Goal: Information Seeking & Learning: Learn about a topic

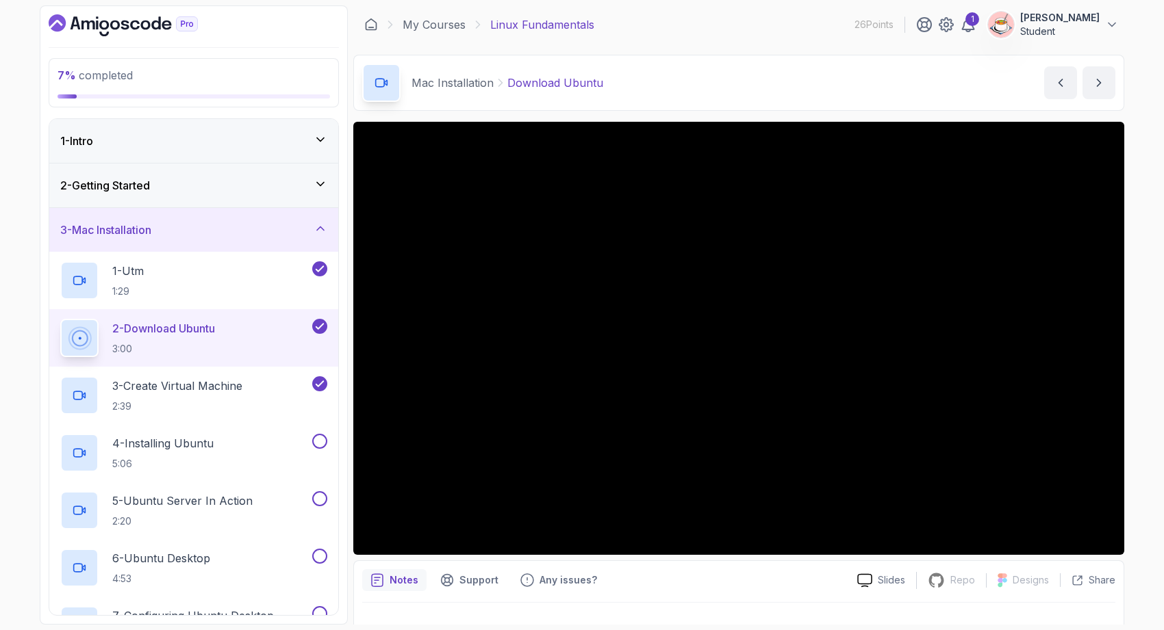
scroll to position [90, 0]
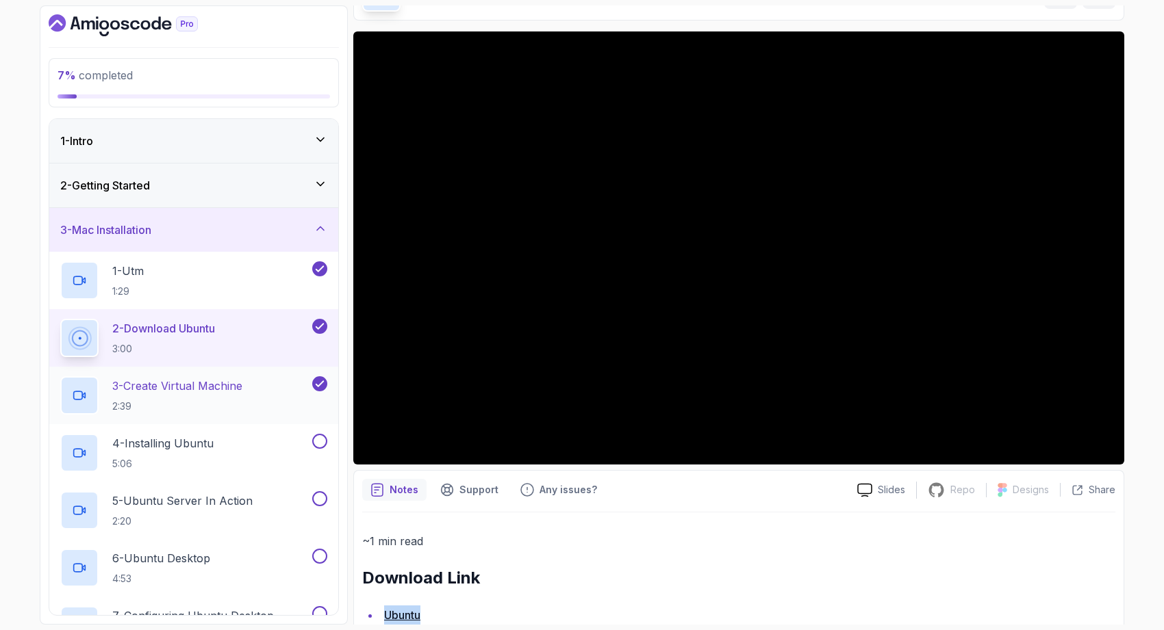
click at [242, 389] on p "3 - Create Virtual Machine" at bounding box center [177, 386] width 130 height 16
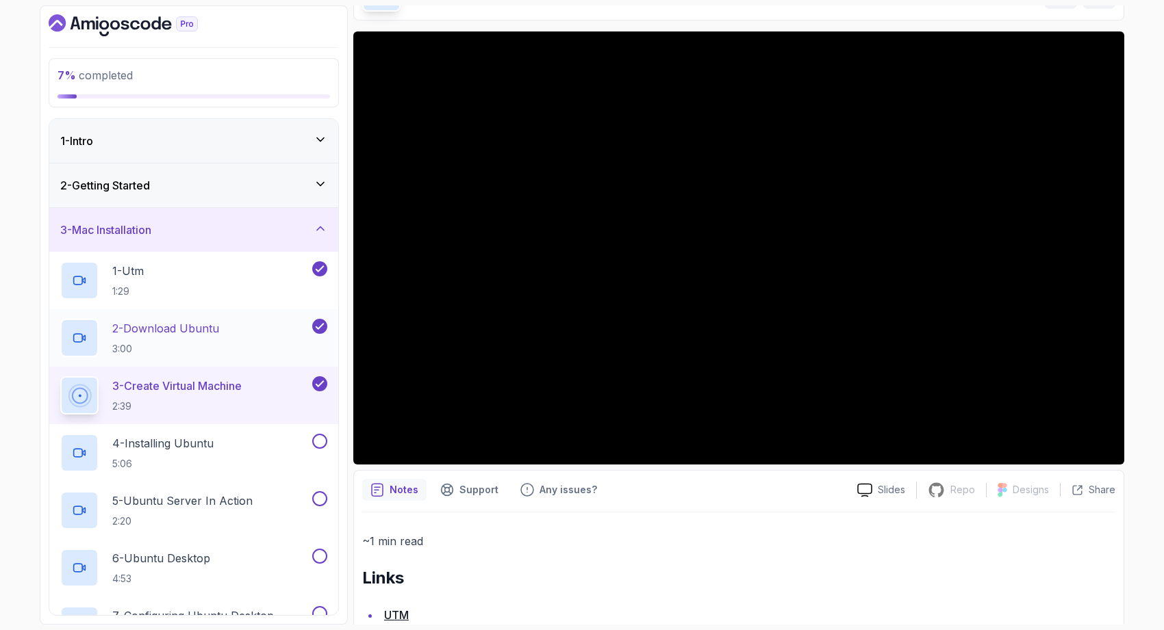
click at [248, 327] on div "2 - Download Ubuntu 3:00" at bounding box center [184, 338] width 249 height 38
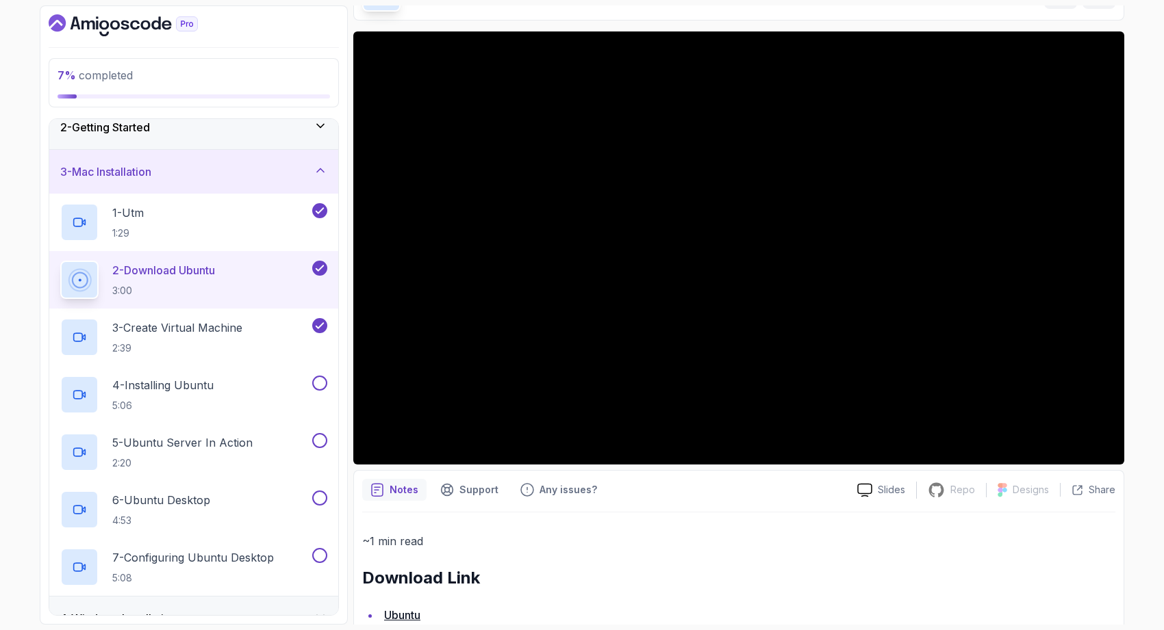
scroll to position [53, 0]
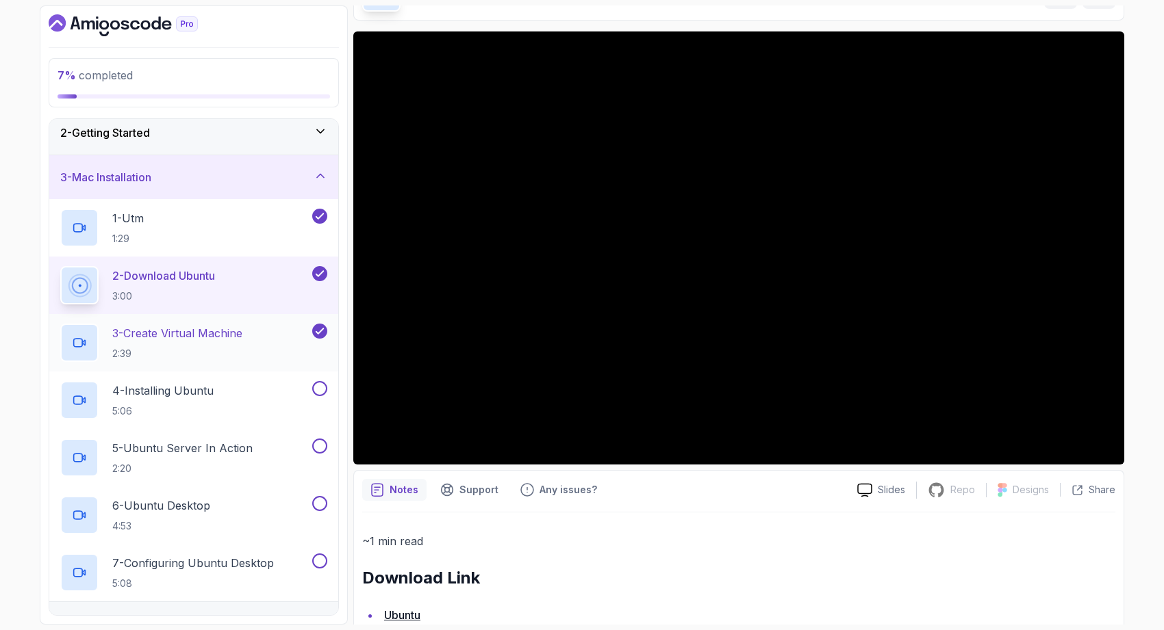
click at [262, 327] on div "3 - Create Virtual Machine 2:39" at bounding box center [184, 343] width 249 height 38
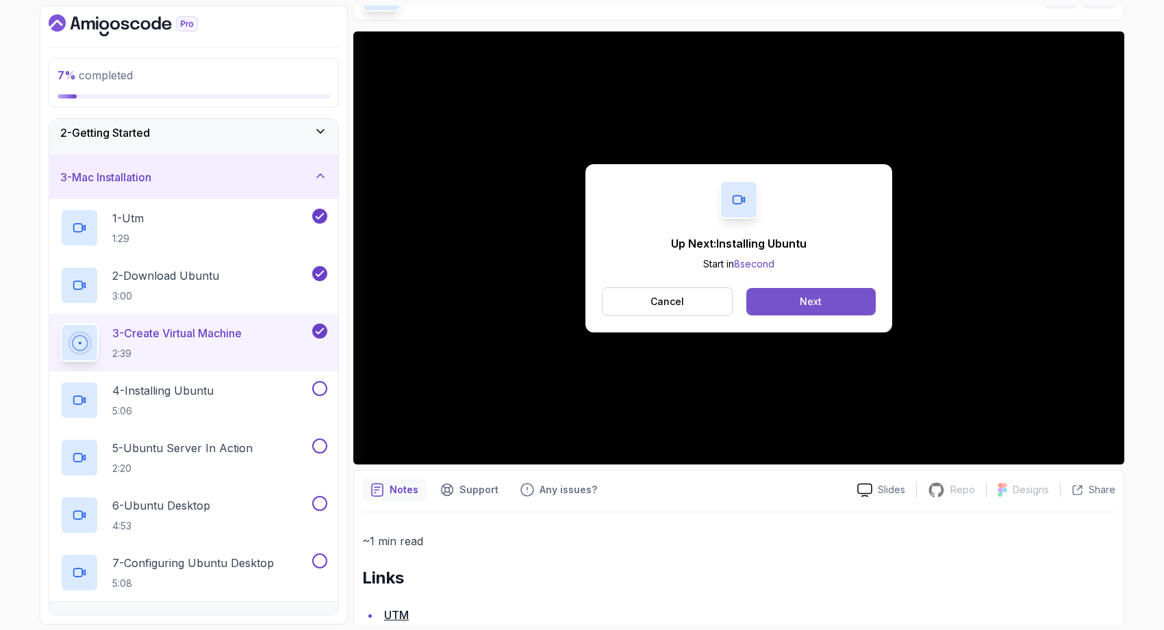
click at [817, 295] on div "Next" at bounding box center [811, 302] width 22 height 14
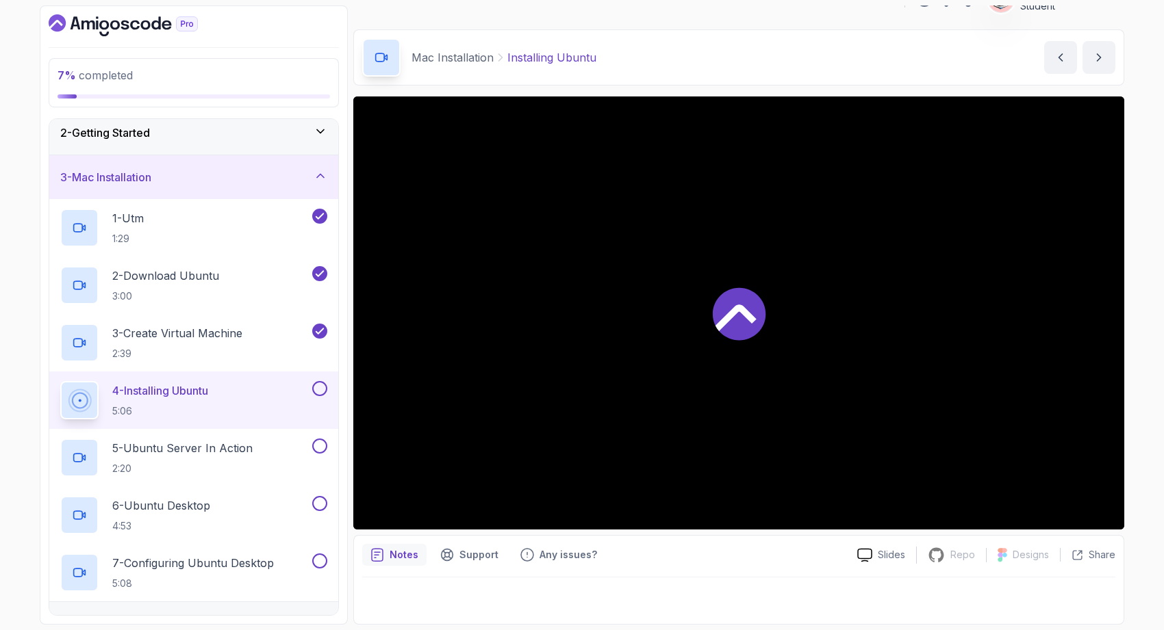
scroll to position [25, 0]
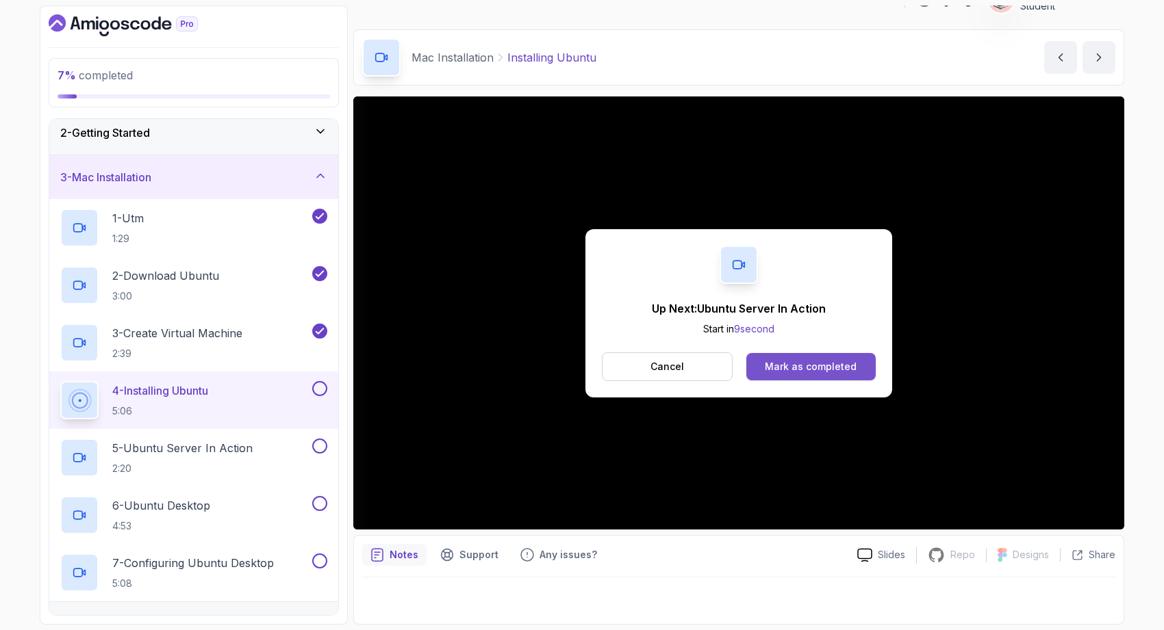
click at [828, 367] on div "Mark as completed" at bounding box center [811, 367] width 92 height 14
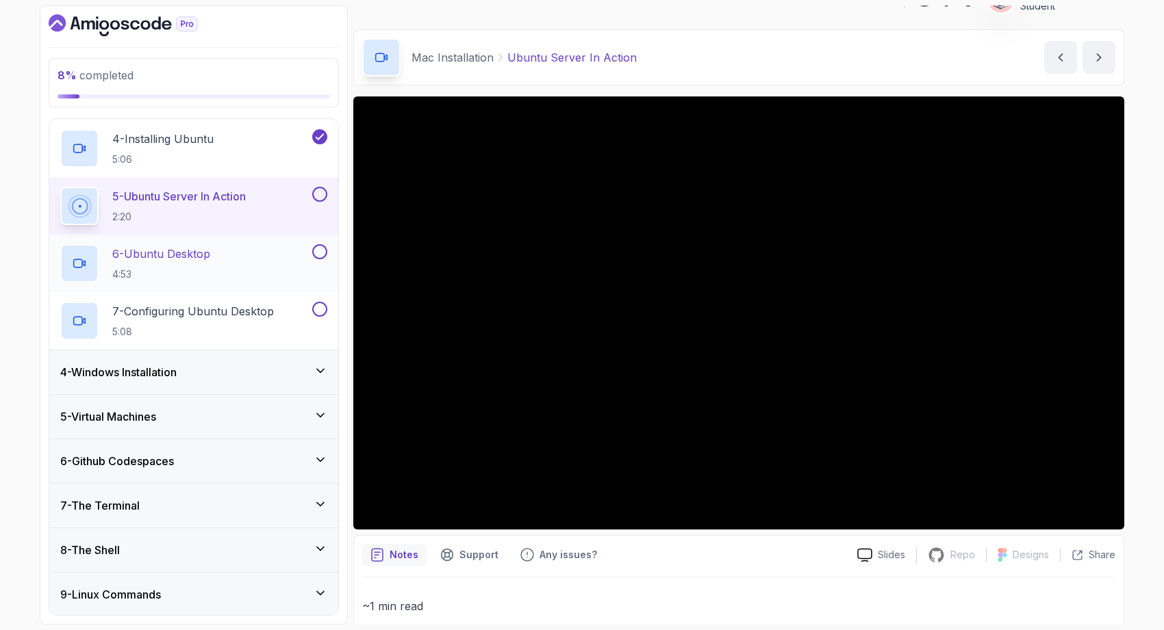
scroll to position [305, 0]
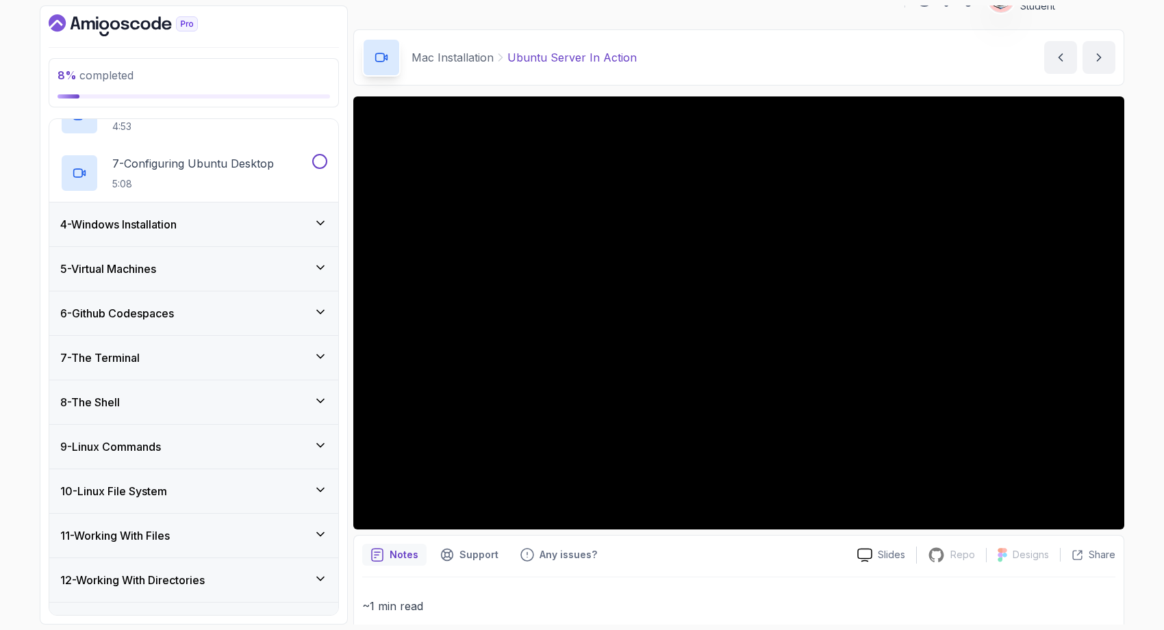
click at [258, 272] on div "5 - Virtual Machines" at bounding box center [193, 269] width 267 height 16
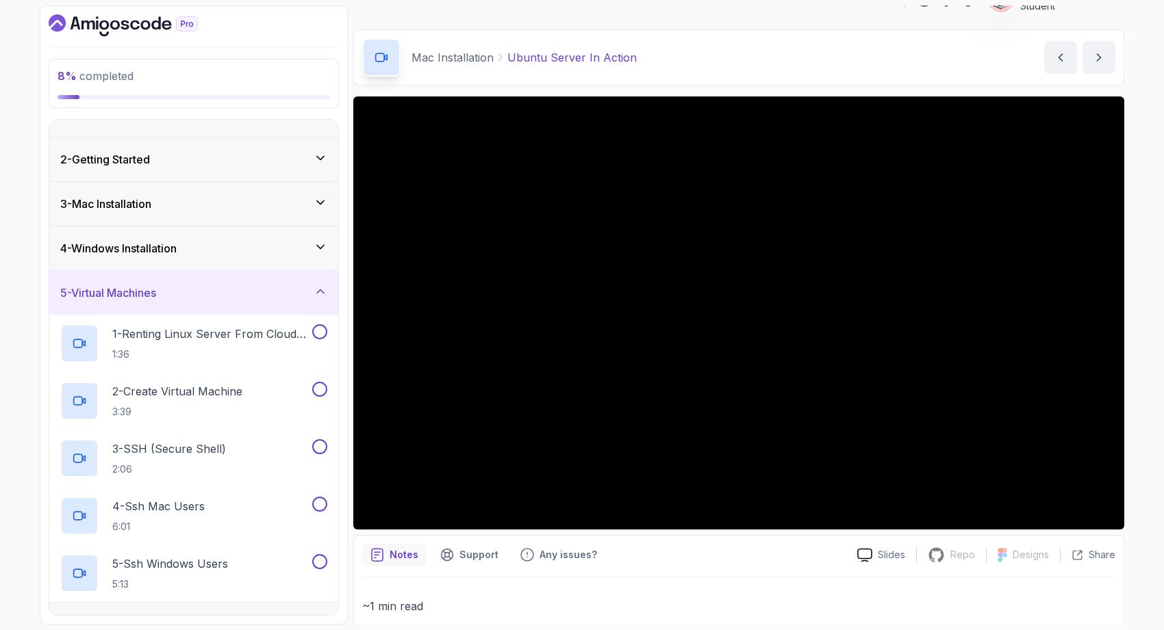
scroll to position [7, 0]
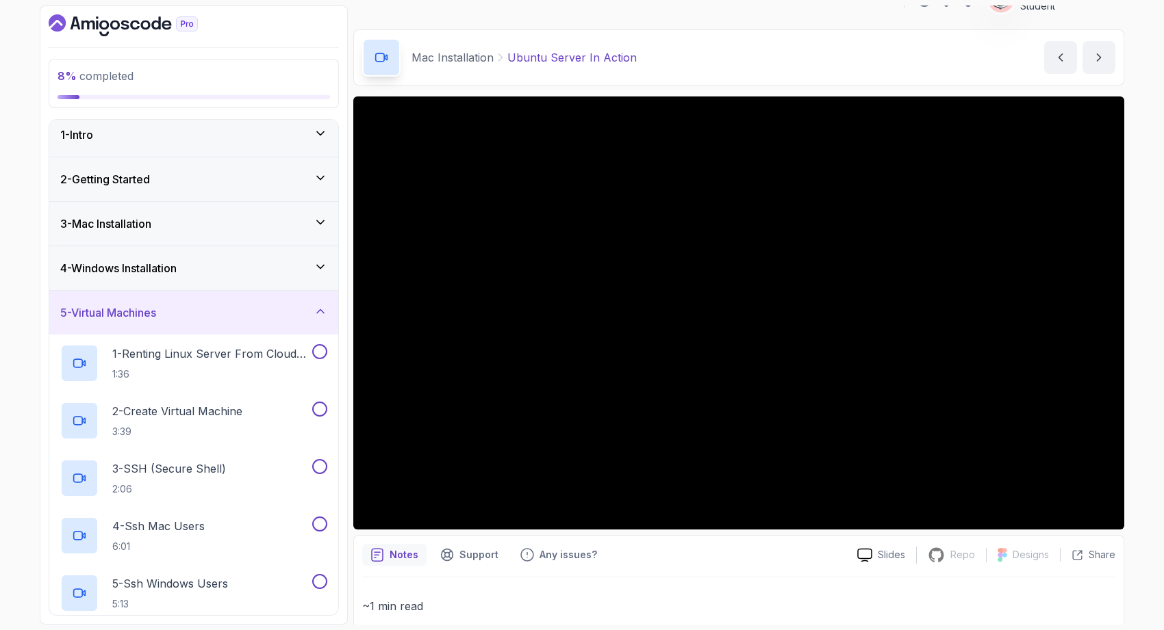
click at [249, 318] on div "5 - Virtual Machines" at bounding box center [193, 313] width 267 height 16
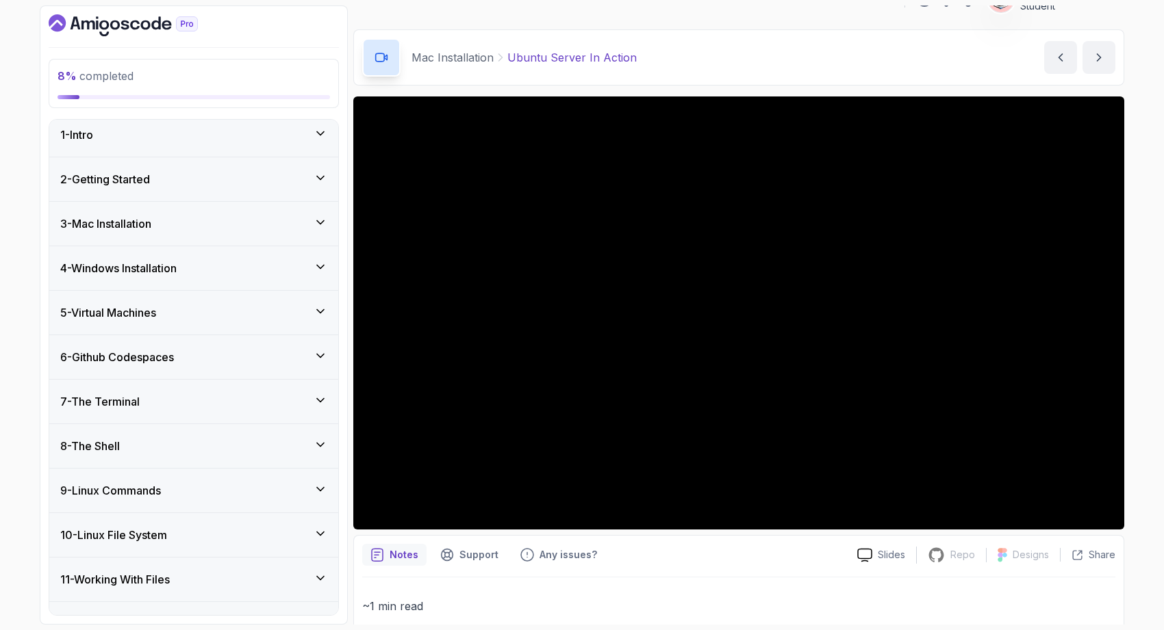
click at [294, 313] on div "5 - Virtual Machines" at bounding box center [193, 313] width 267 height 16
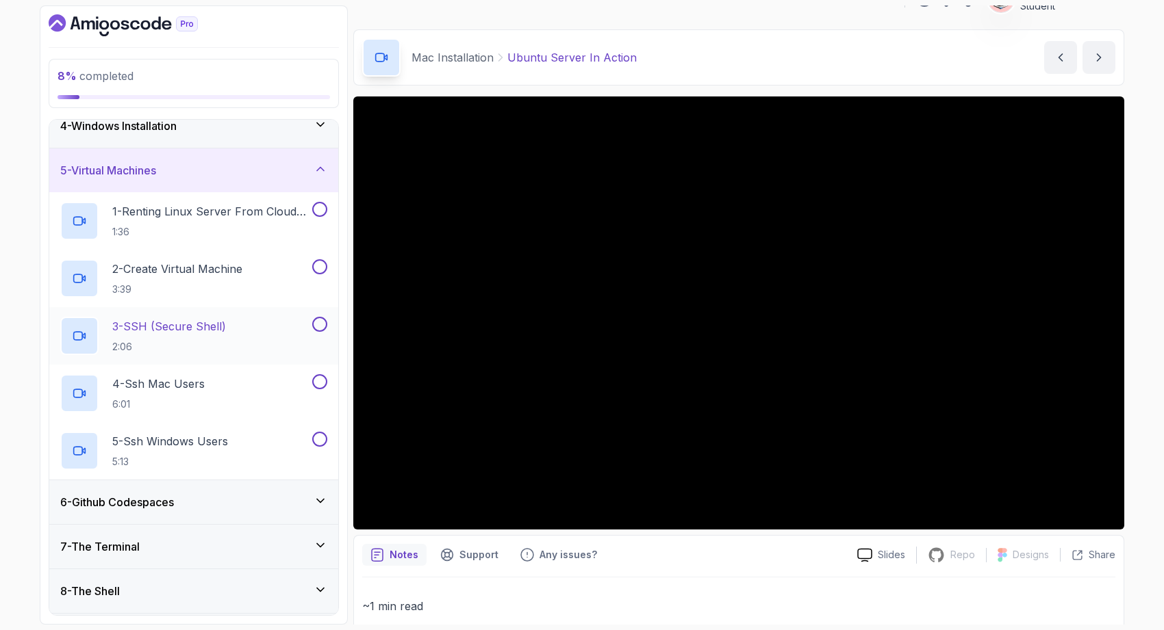
scroll to position [155, 0]
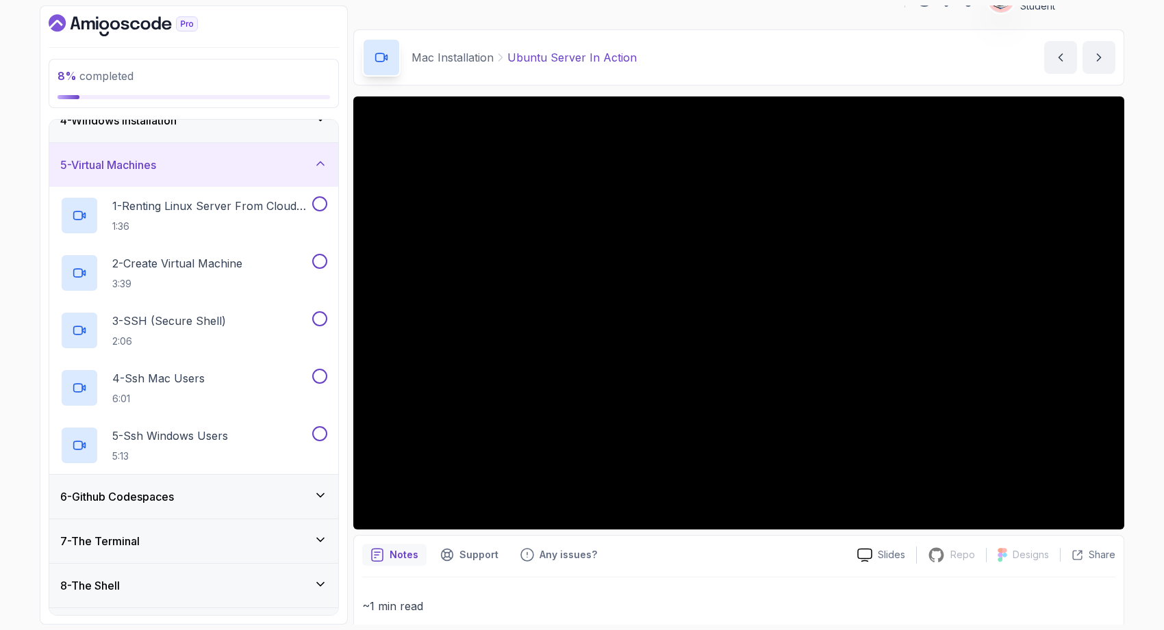
click at [300, 152] on div "5 - Virtual Machines" at bounding box center [193, 165] width 289 height 44
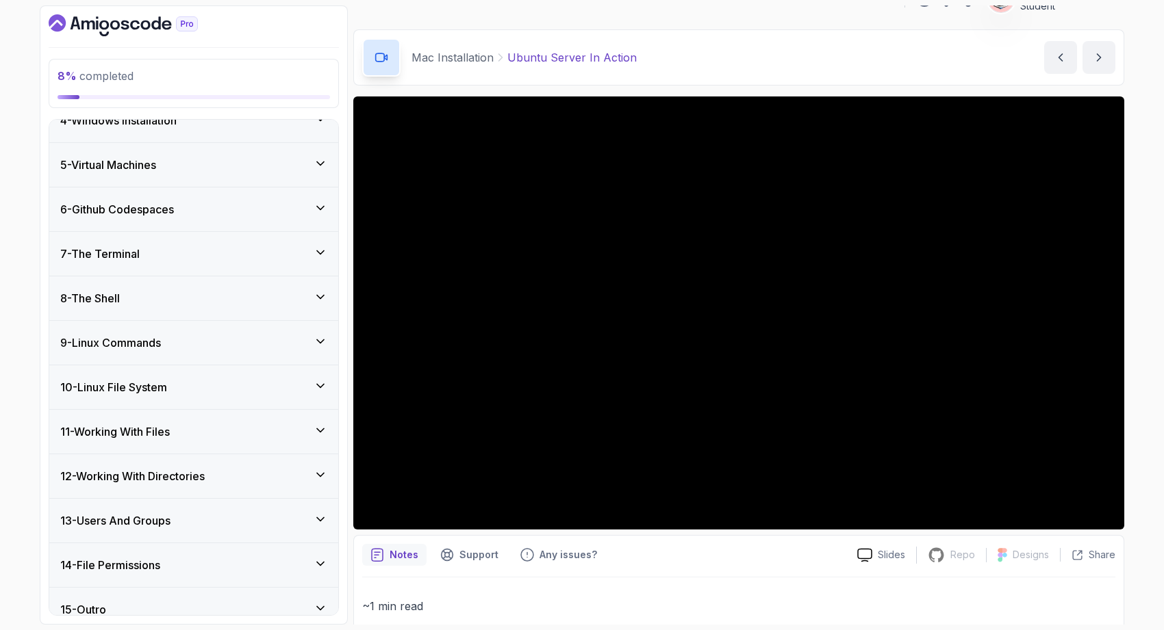
click at [281, 214] on div "6 - Github Codespaces" at bounding box center [193, 209] width 267 height 16
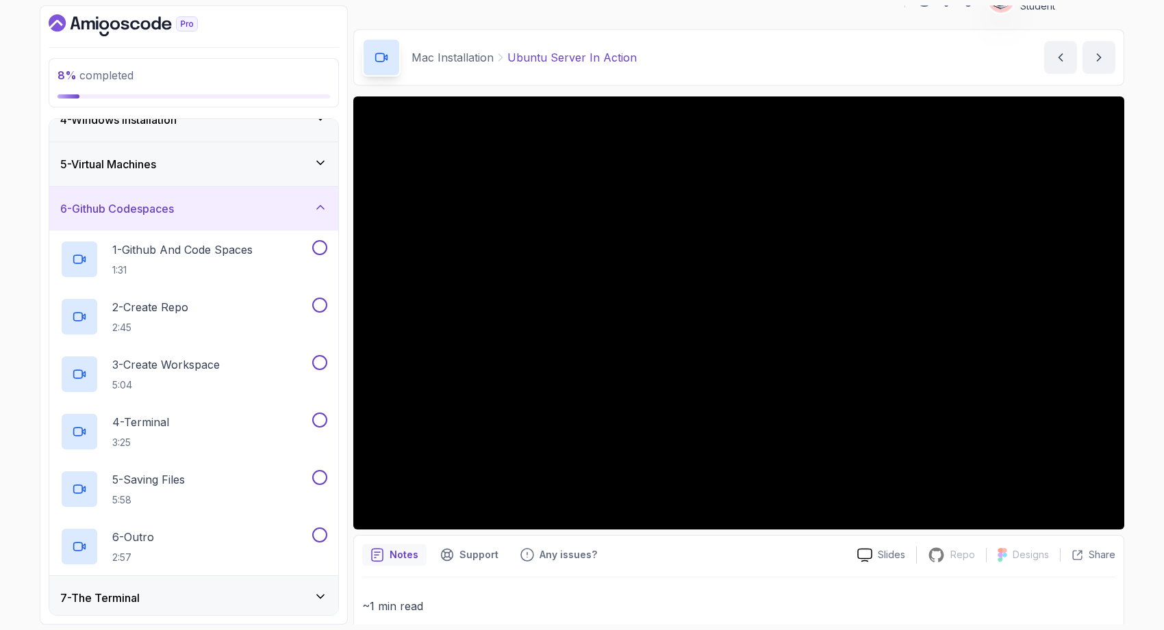
click at [283, 216] on div "6 - Github Codespaces" at bounding box center [193, 209] width 267 height 16
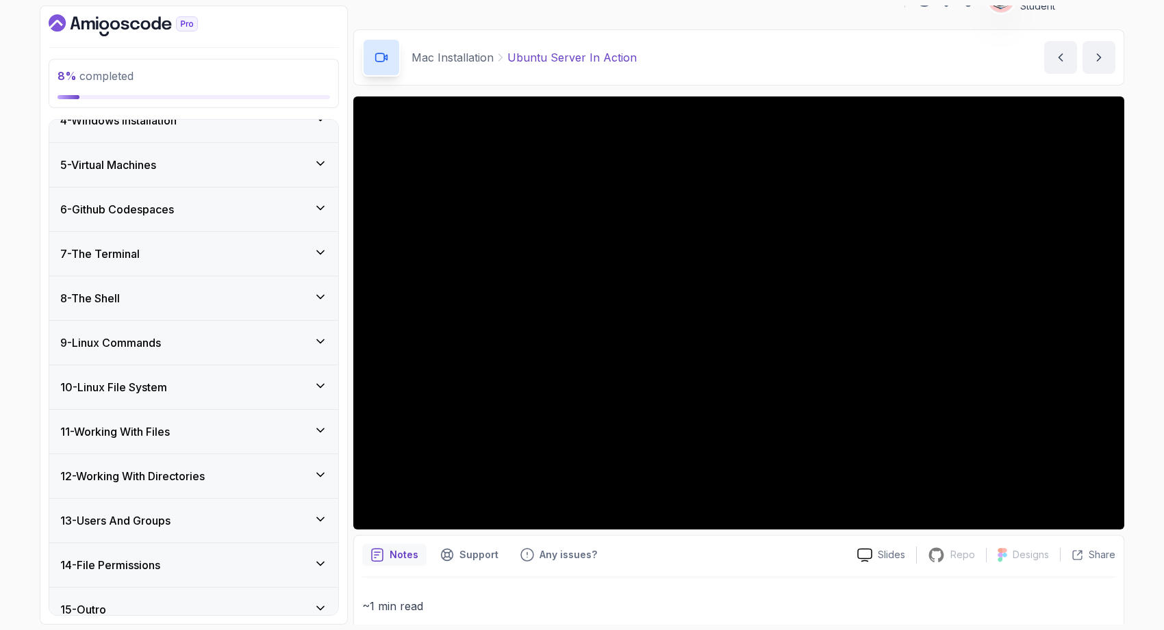
click at [275, 257] on div "7 - The Terminal" at bounding box center [193, 254] width 267 height 16
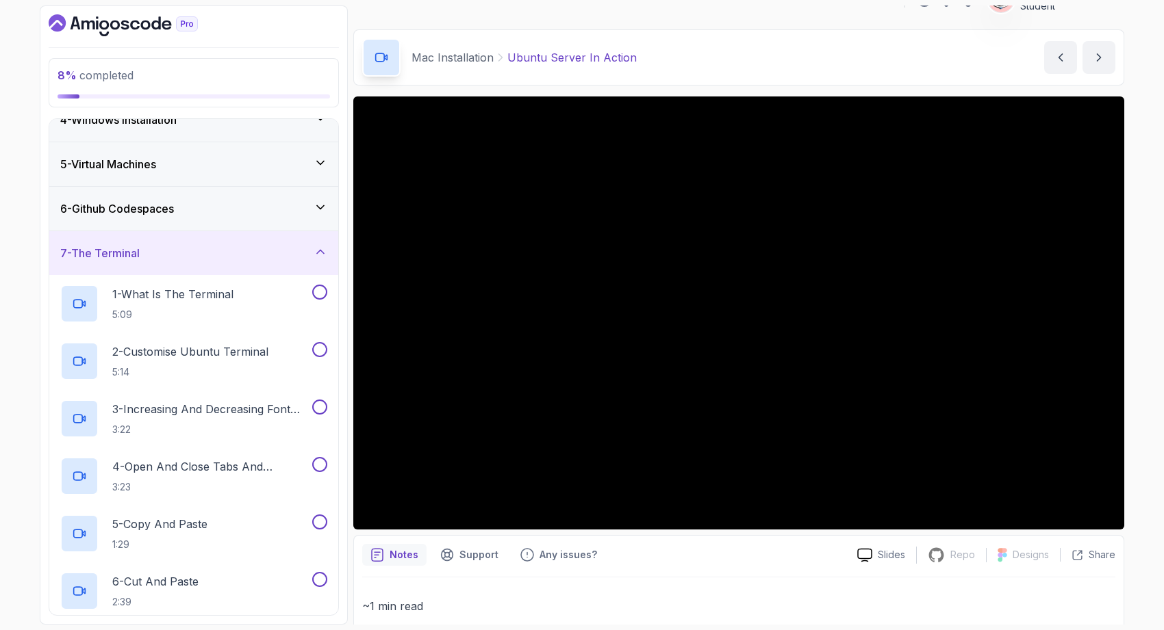
click at [276, 259] on div "7 - The Terminal" at bounding box center [193, 253] width 267 height 16
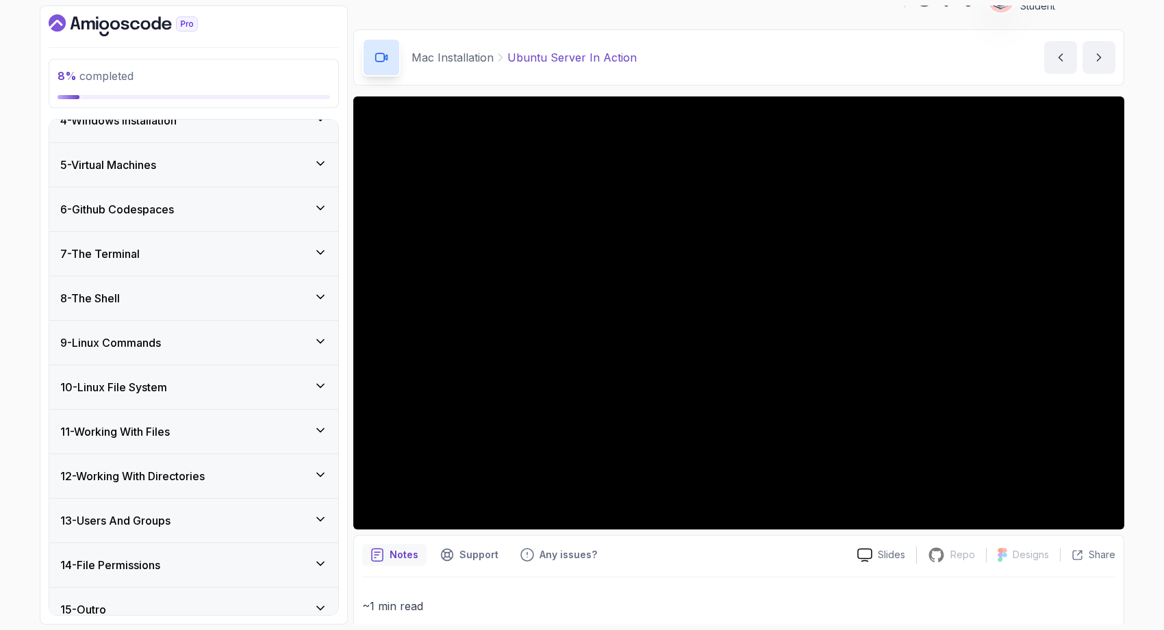
scroll to position [170, 0]
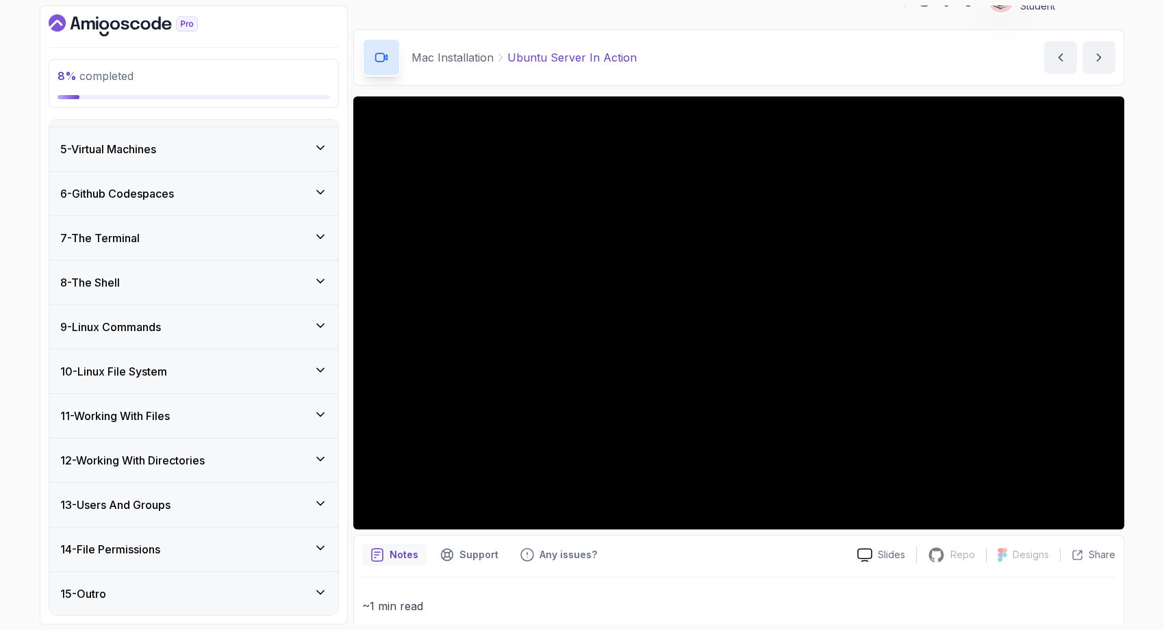
click at [272, 322] on div "9 - Linux Commands" at bounding box center [193, 327] width 267 height 16
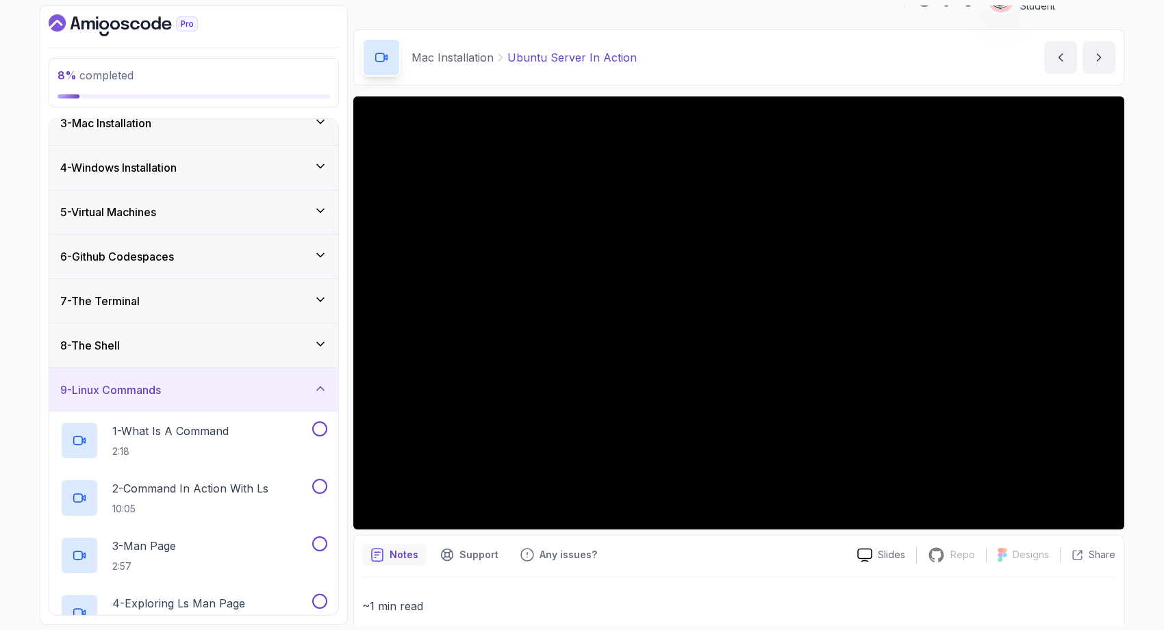
scroll to position [0, 0]
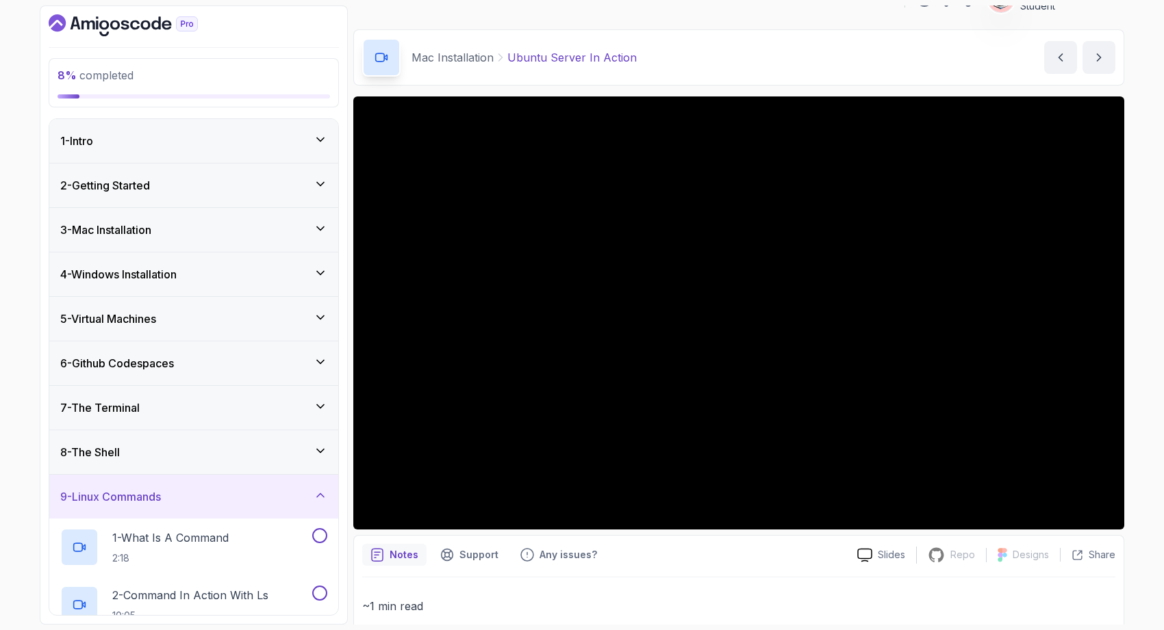
click at [268, 231] on div "3 - Mac Installation" at bounding box center [193, 230] width 267 height 16
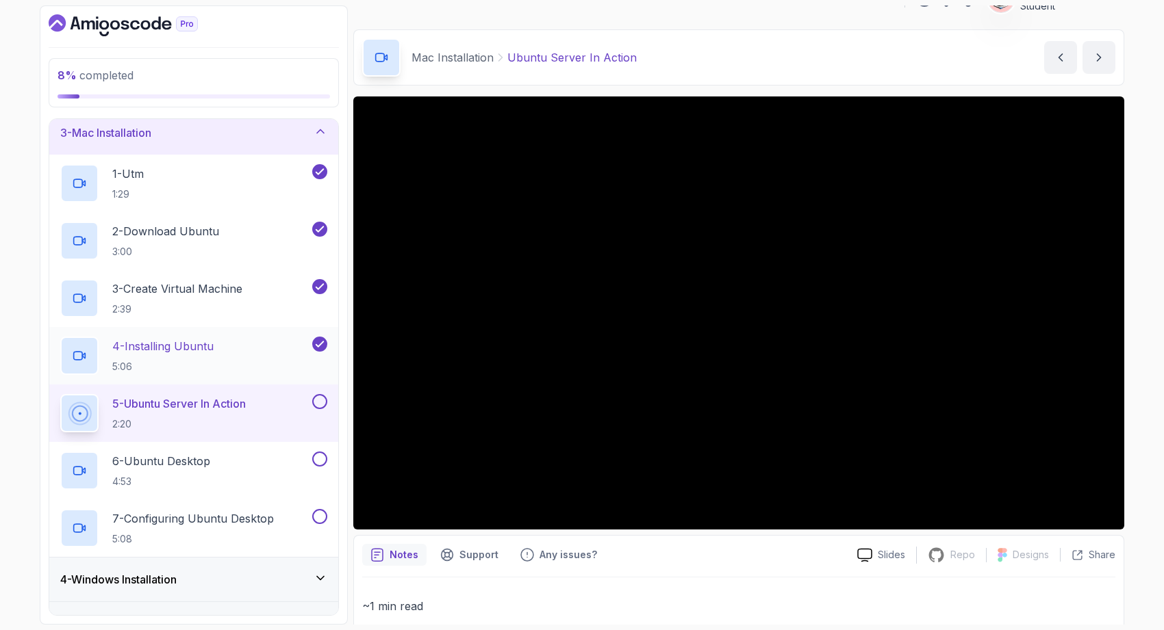
scroll to position [153, 0]
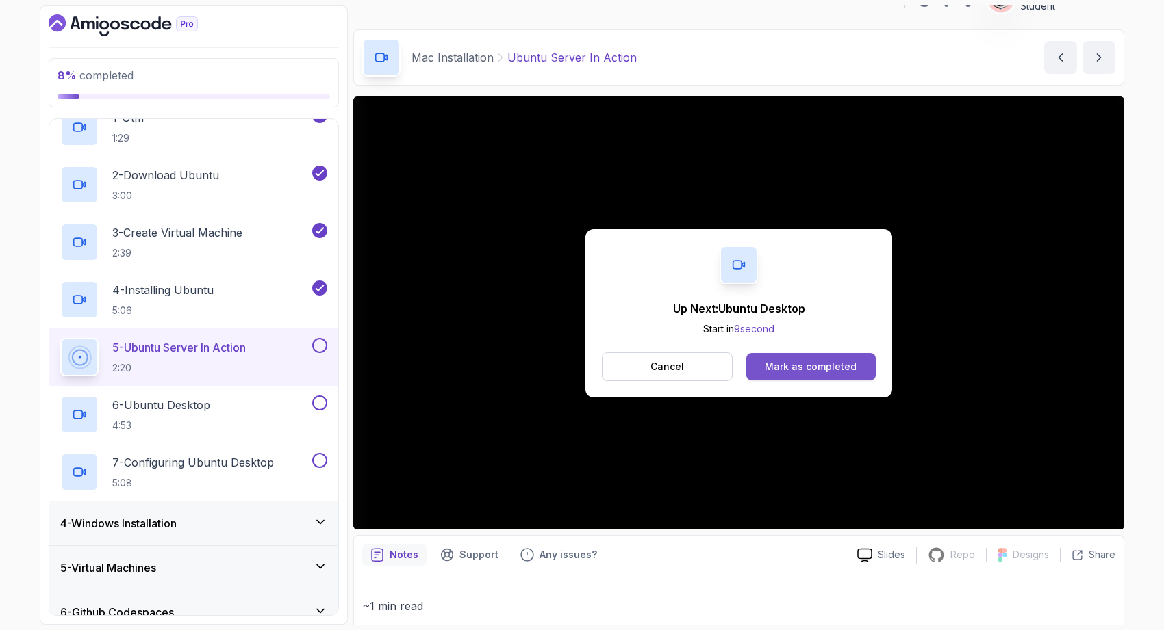
click at [777, 363] on div "Mark as completed" at bounding box center [811, 367] width 92 height 14
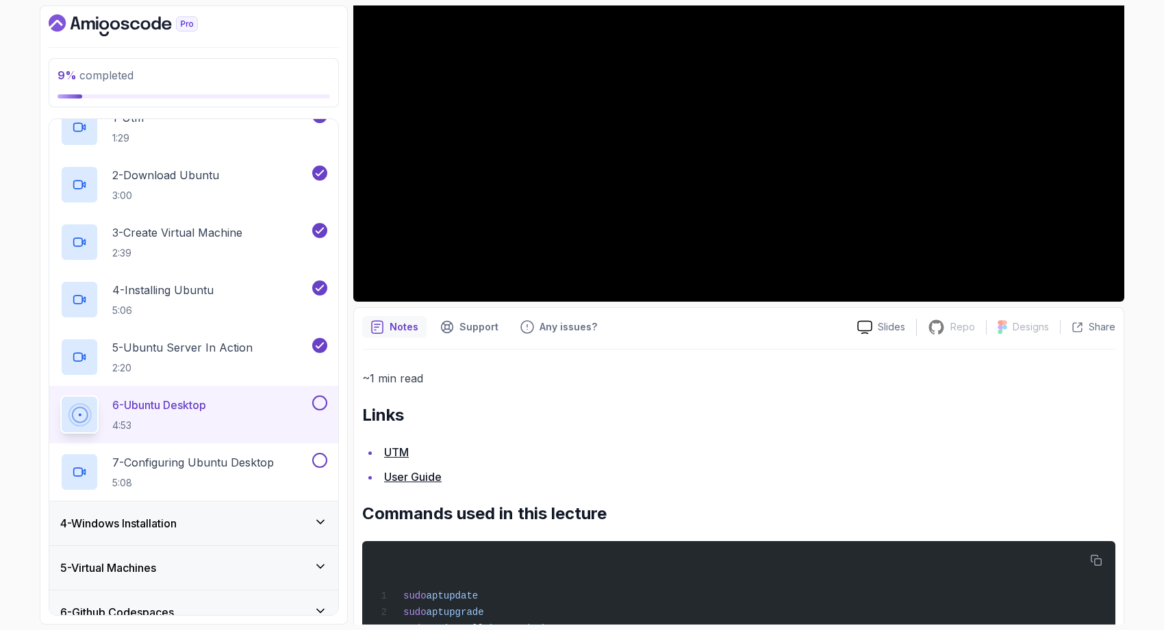
scroll to position [255, 0]
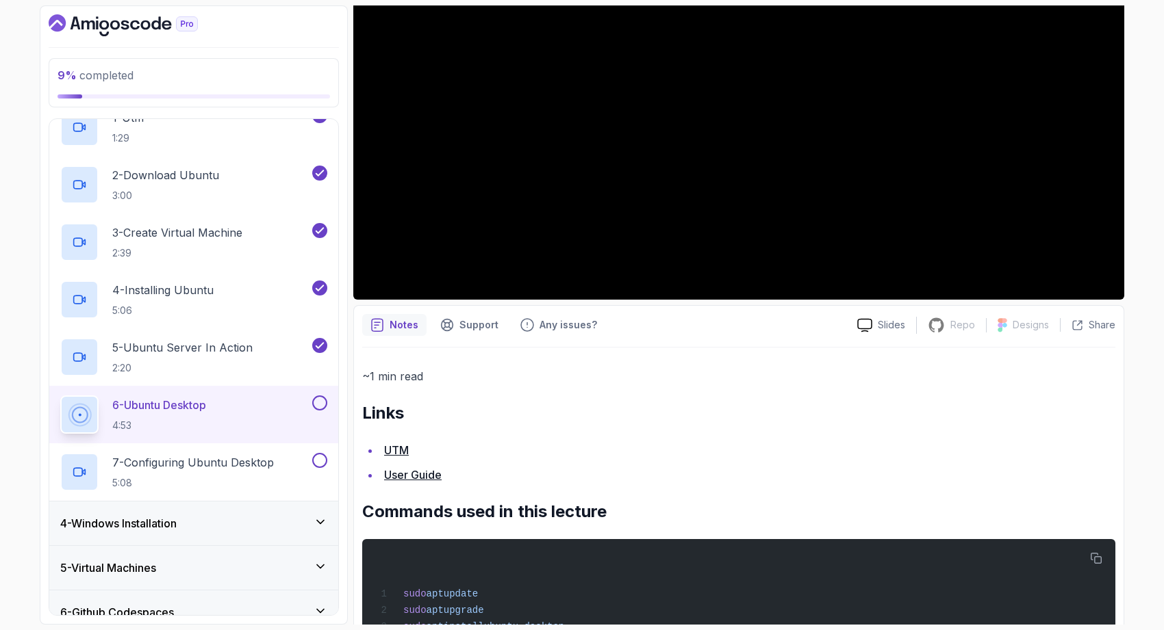
click at [400, 452] on link "UTM" at bounding box center [396, 451] width 25 height 14
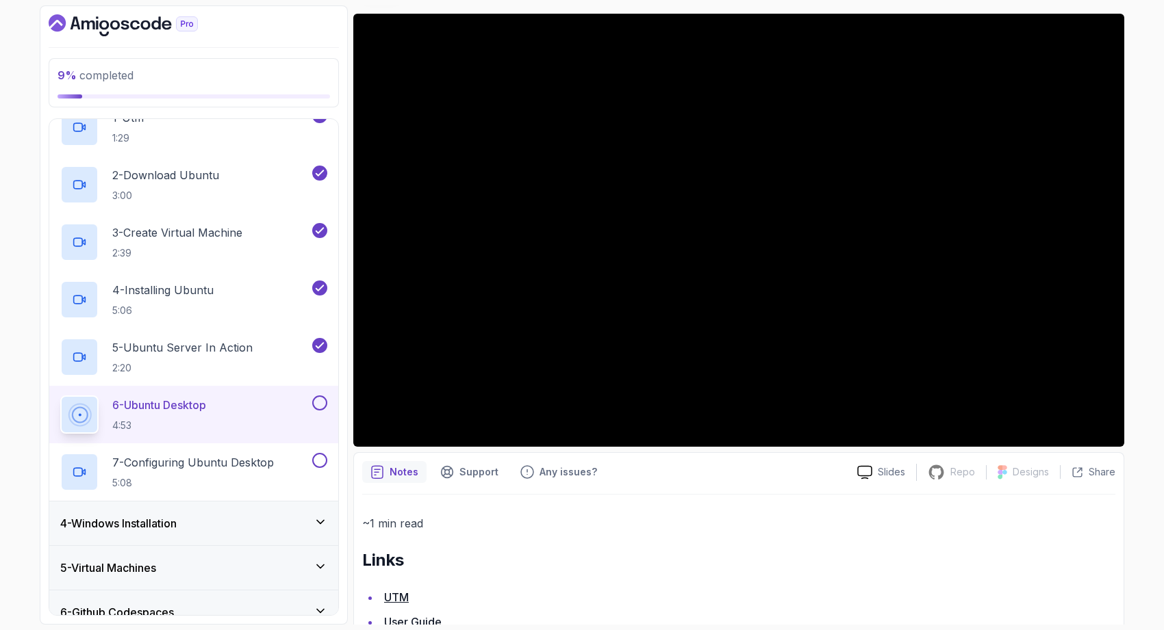
scroll to position [0, 0]
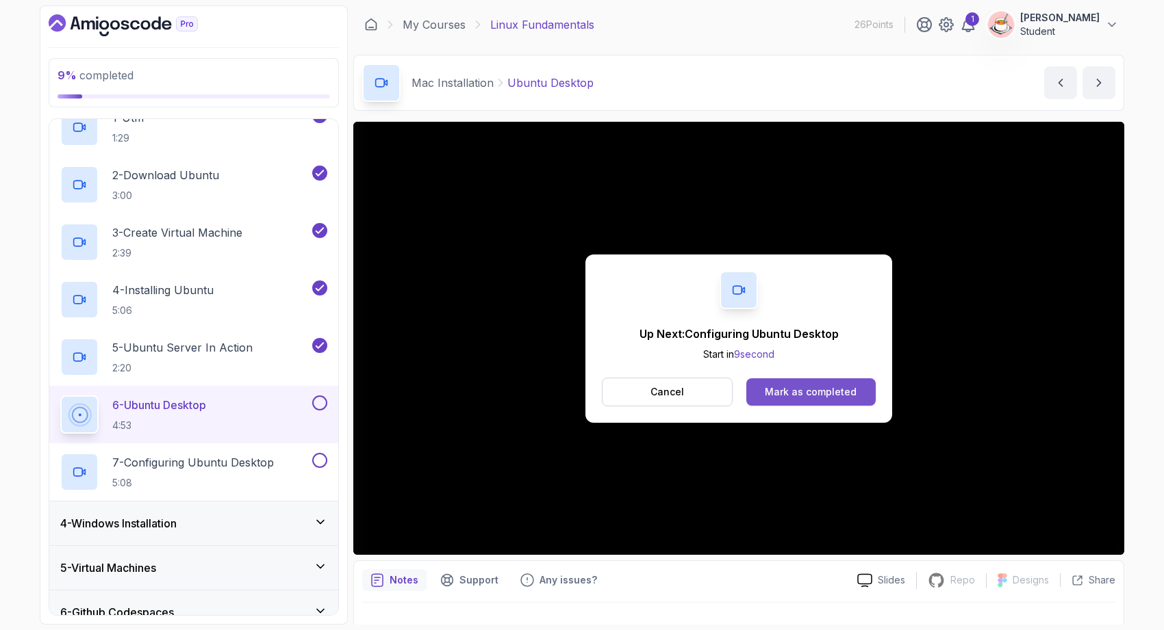
click at [795, 398] on div "Mark as completed" at bounding box center [811, 392] width 92 height 14
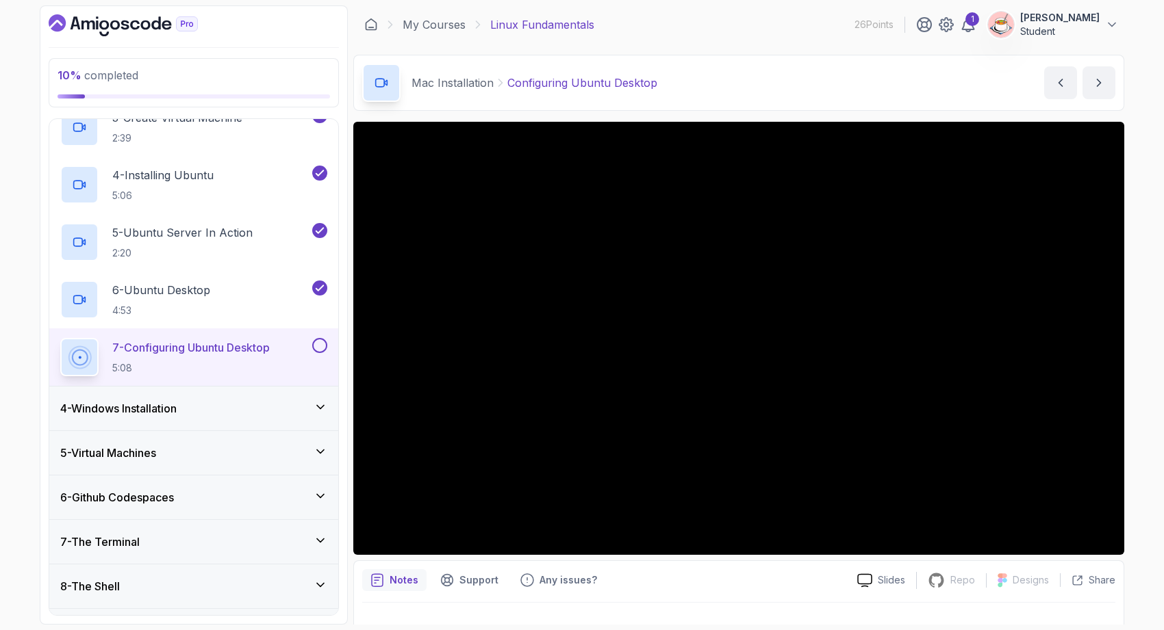
scroll to position [303, 0]
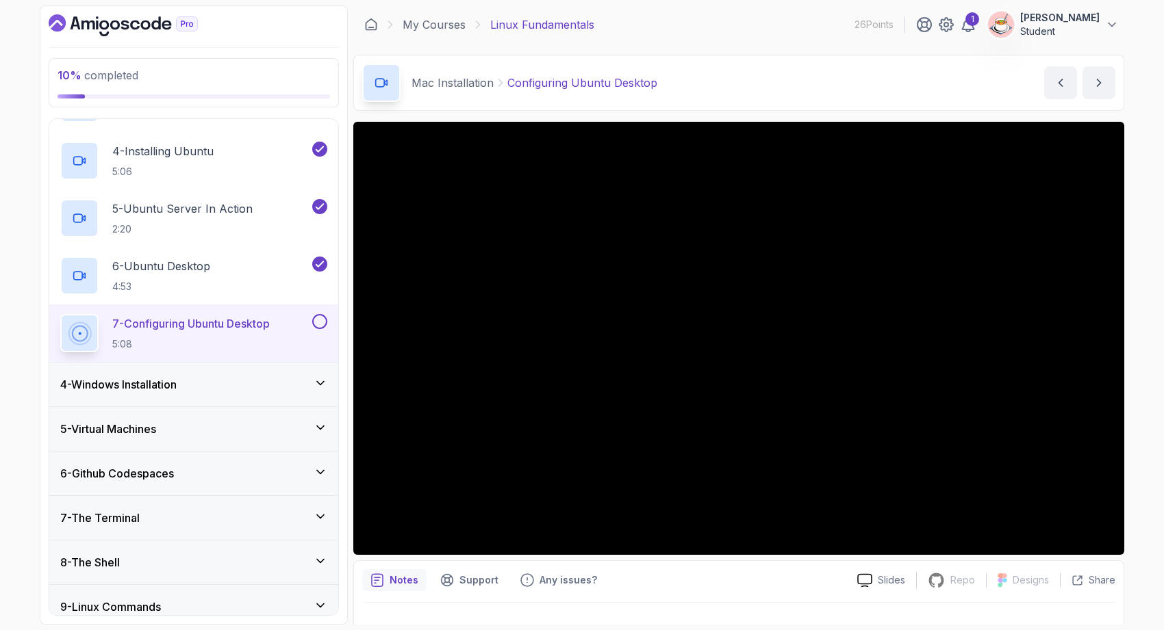
click at [196, 432] on div "5 - Virtual Machines" at bounding box center [193, 429] width 267 height 16
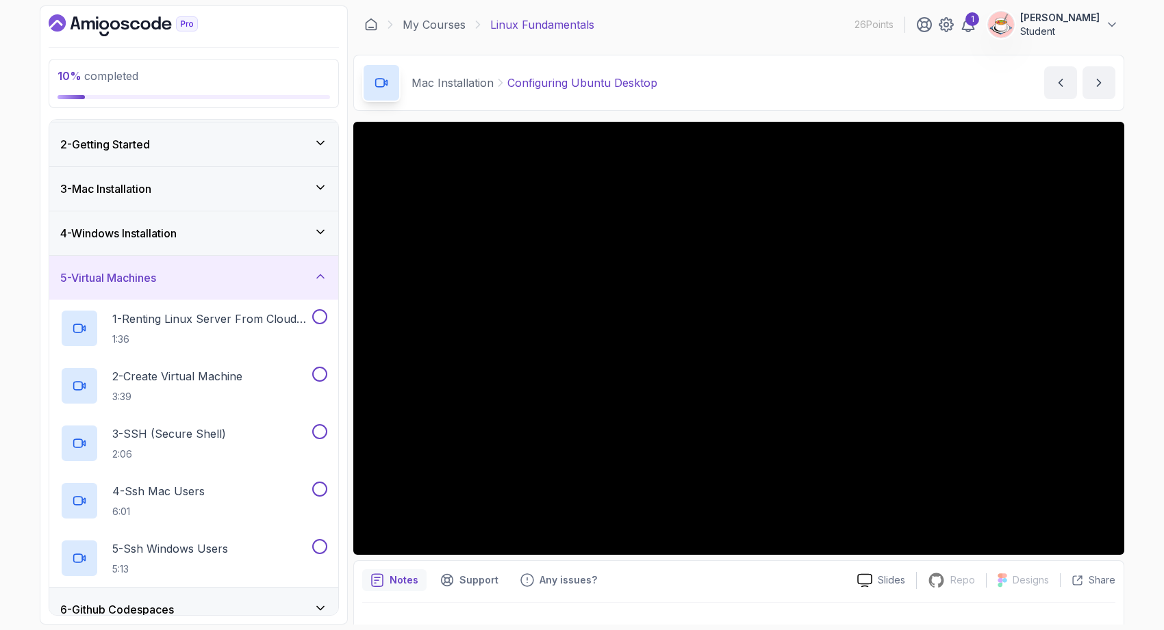
scroll to position [34, 0]
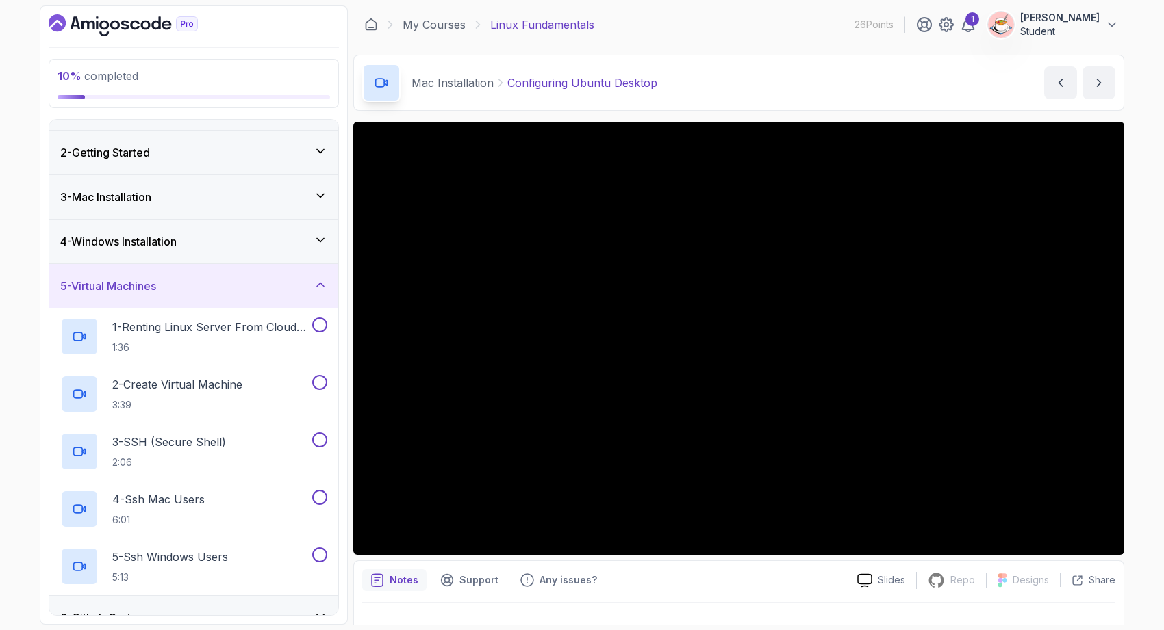
click at [290, 197] on div "3 - Mac Installation" at bounding box center [193, 197] width 267 height 16
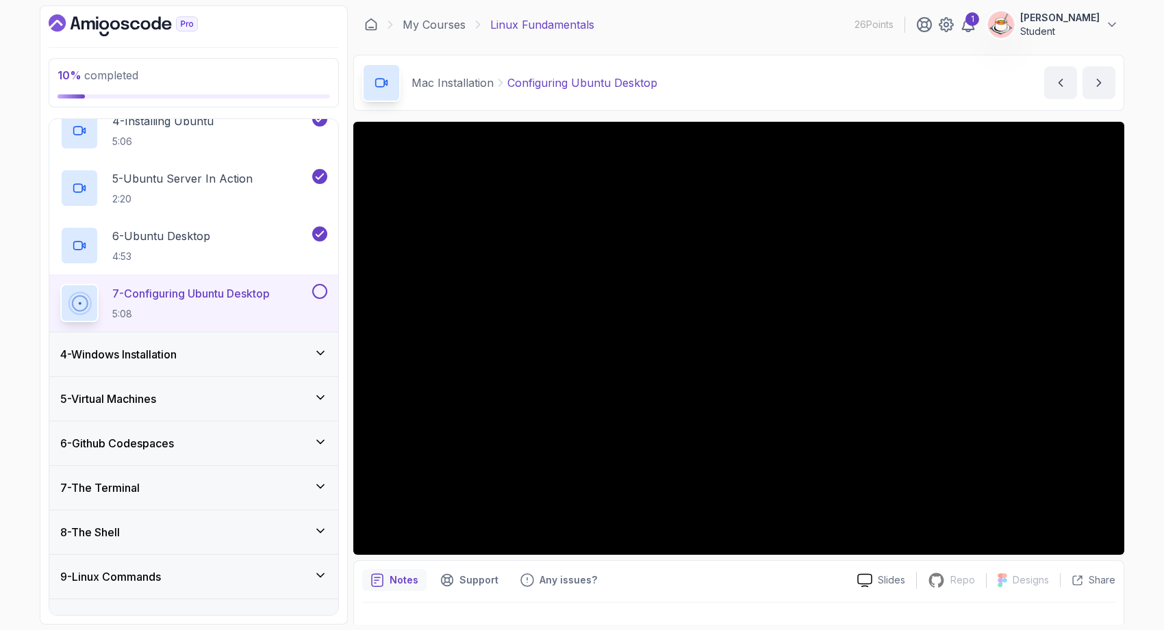
scroll to position [258, 0]
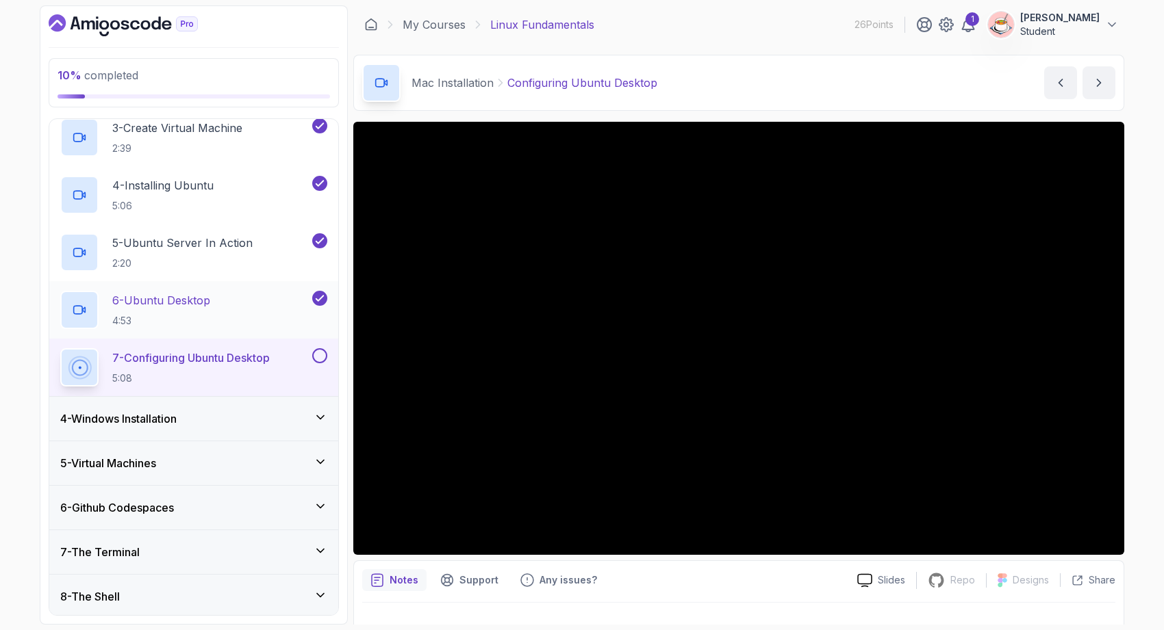
click at [210, 296] on p "6 - Ubuntu Desktop" at bounding box center [161, 300] width 98 height 16
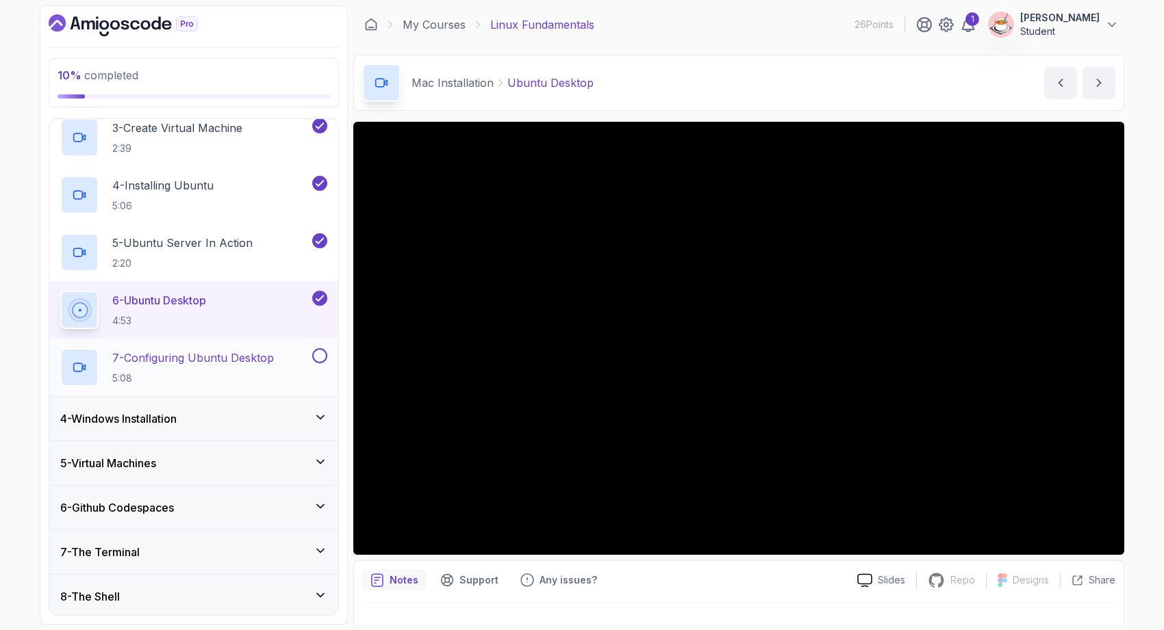
click at [249, 362] on p "7 - Configuring Ubuntu Desktop" at bounding box center [193, 358] width 162 height 16
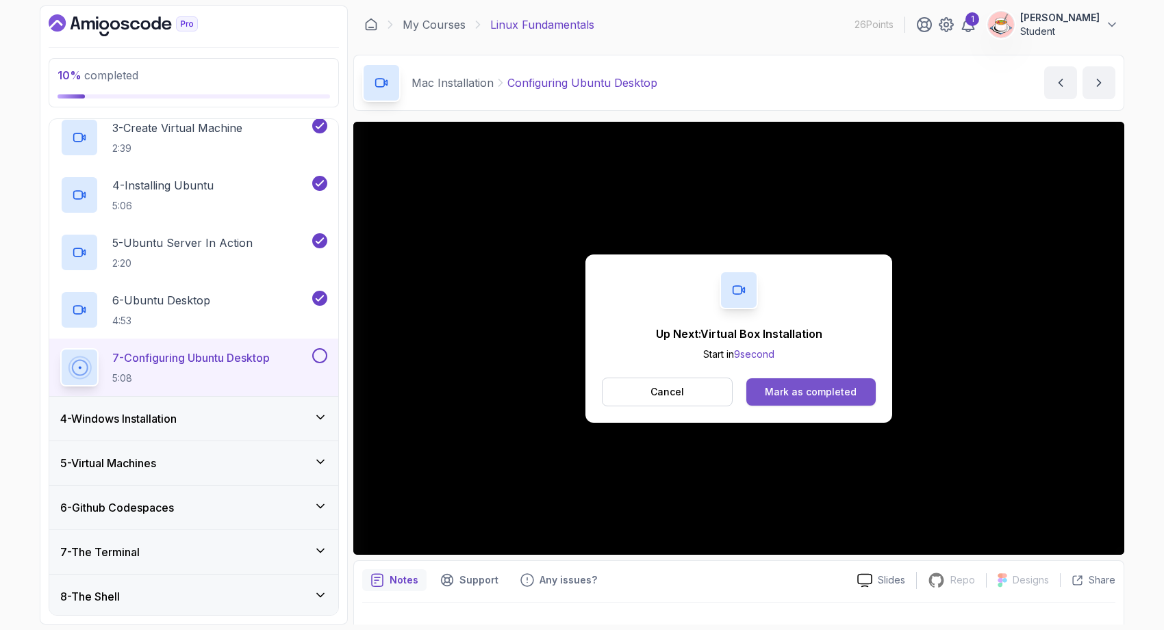
click at [795, 382] on button "Mark as completed" at bounding box center [810, 392] width 129 height 27
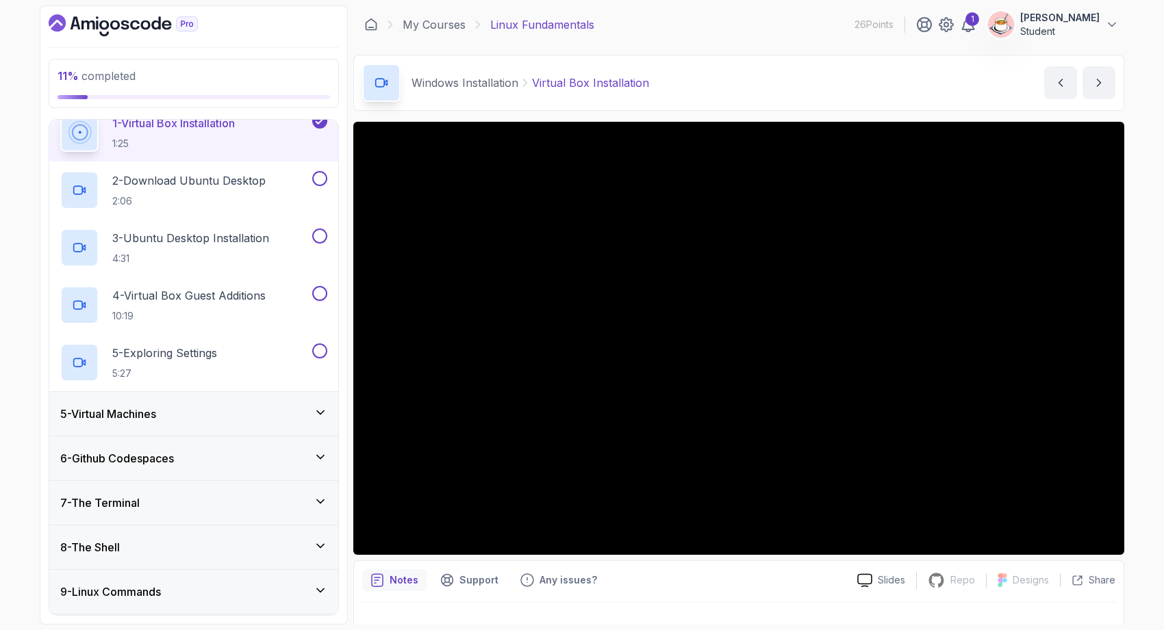
click at [235, 413] on div "5 - Virtual Machines" at bounding box center [193, 414] width 267 height 16
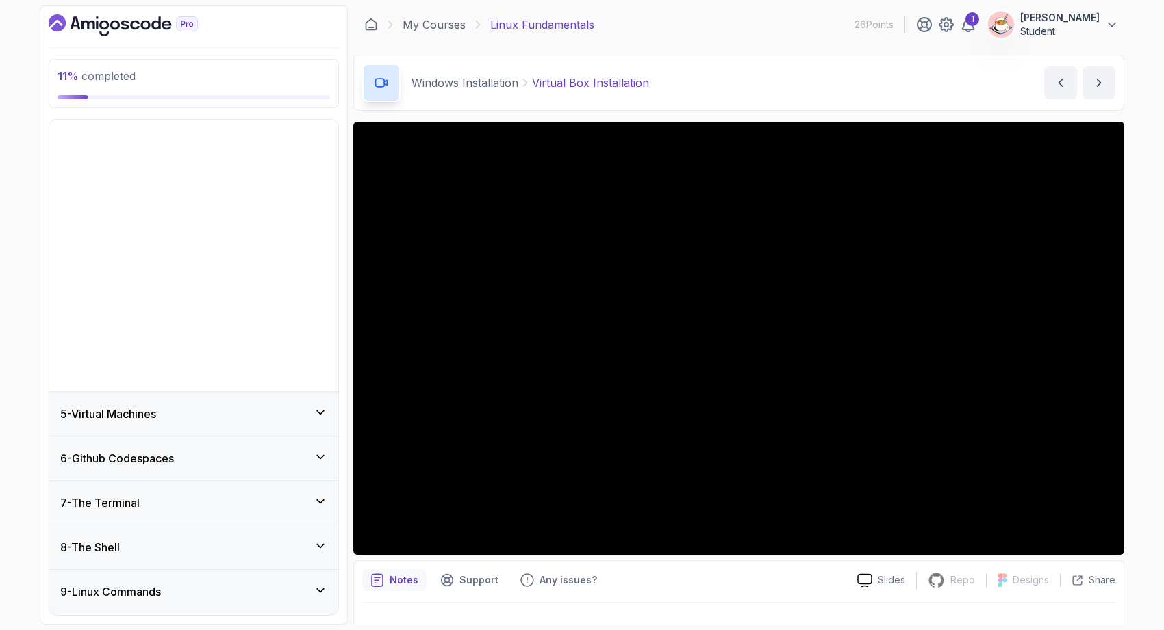
scroll to position [170, 0]
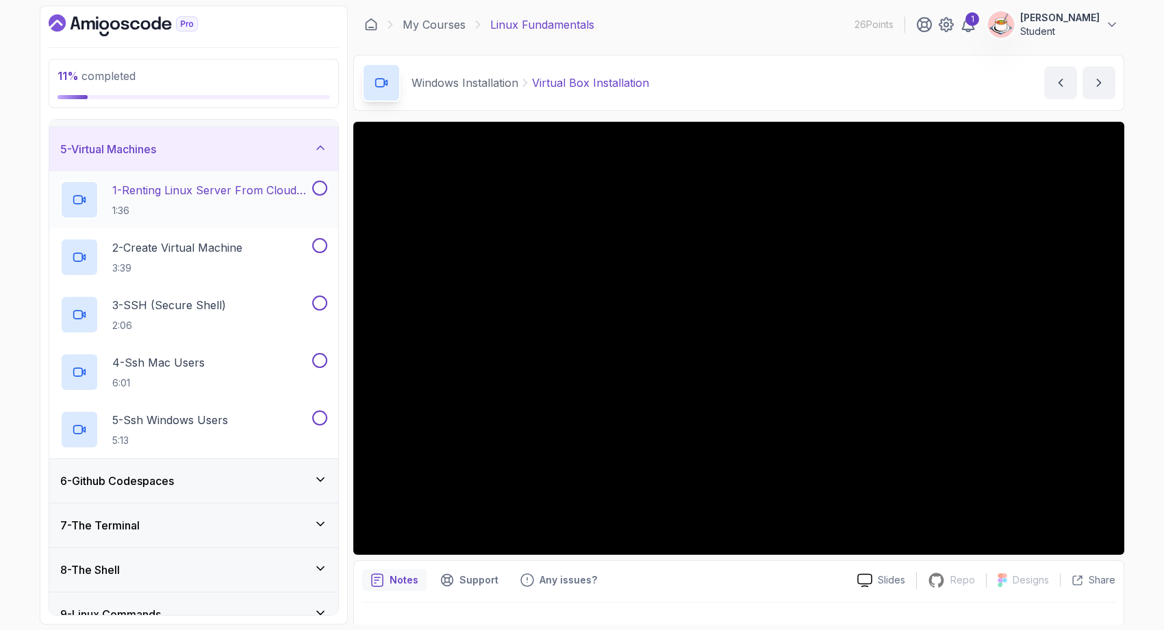
click at [190, 210] on p "1:36" at bounding box center [210, 211] width 197 height 14
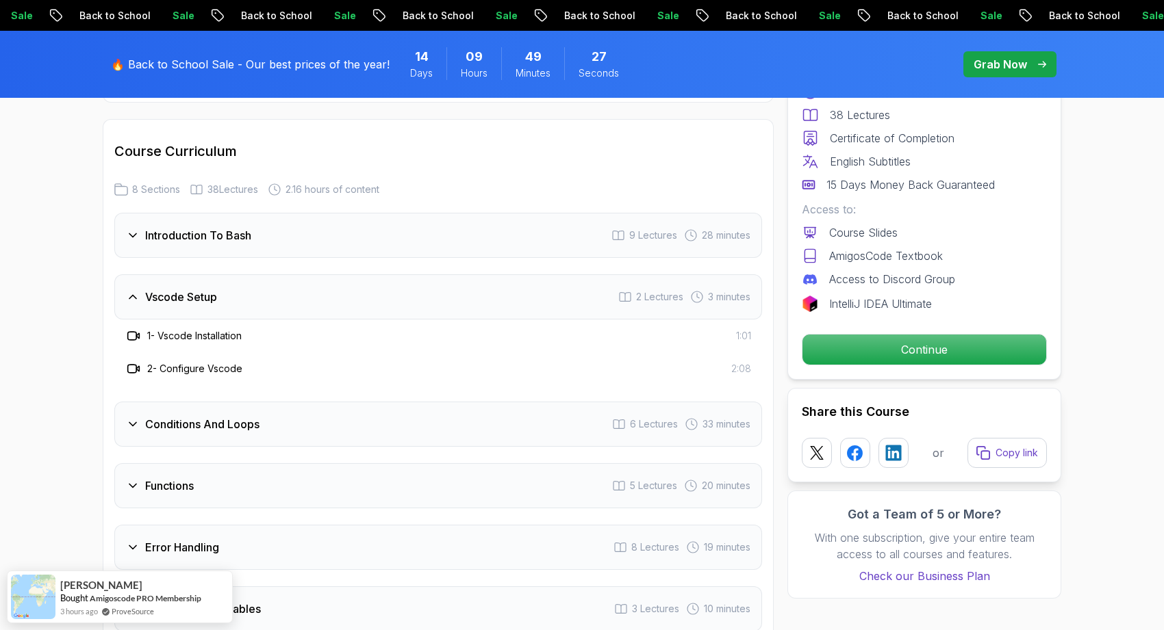
click at [992, 53] on span "pre-order" at bounding box center [1009, 64] width 93 height 26
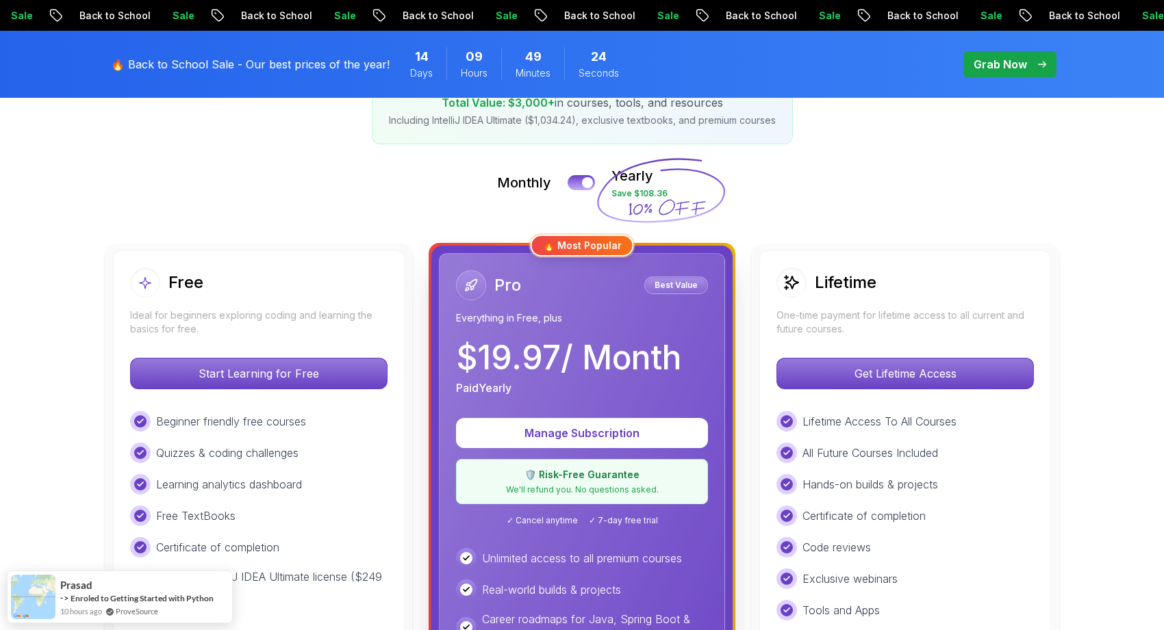
scroll to position [252, 0]
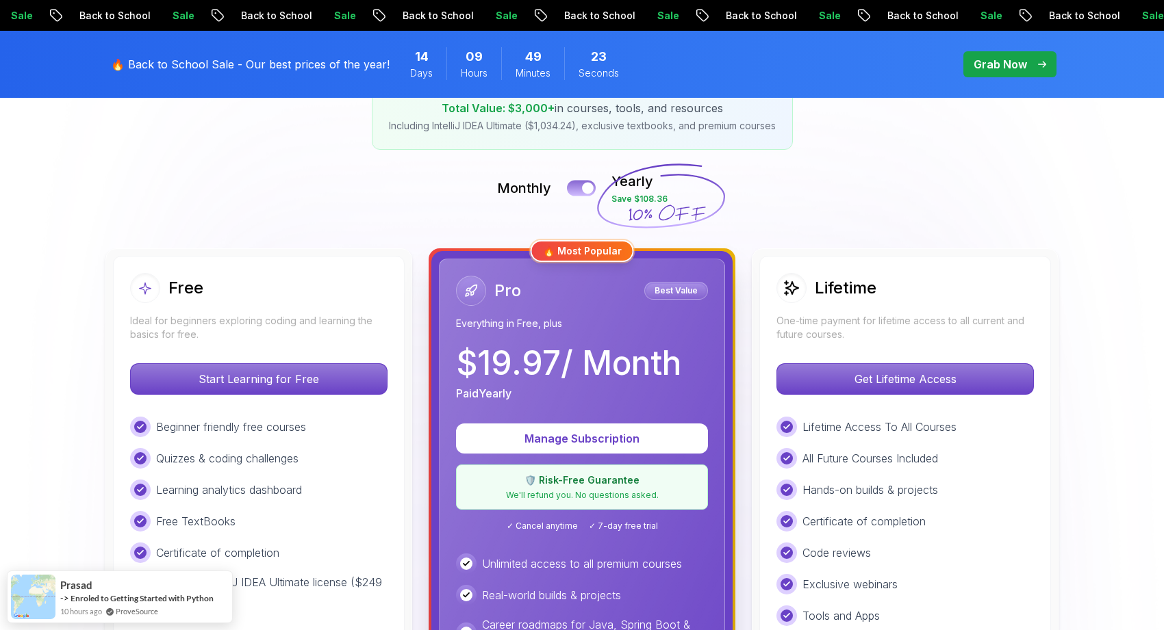
click at [577, 186] on button at bounding box center [581, 188] width 29 height 16
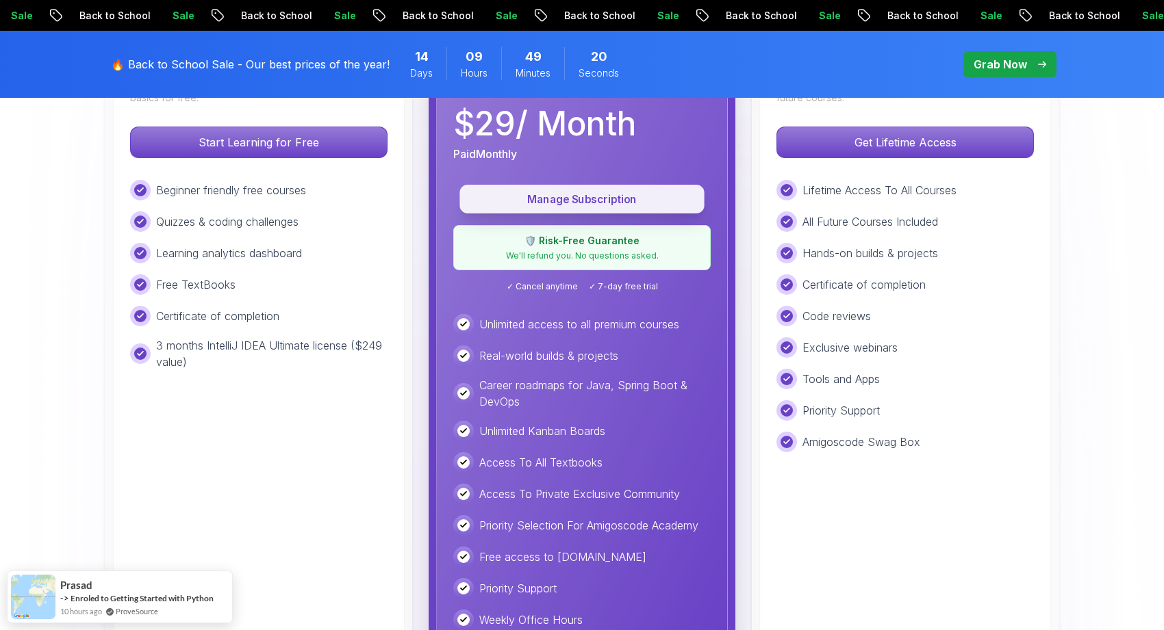
scroll to position [491, 0]
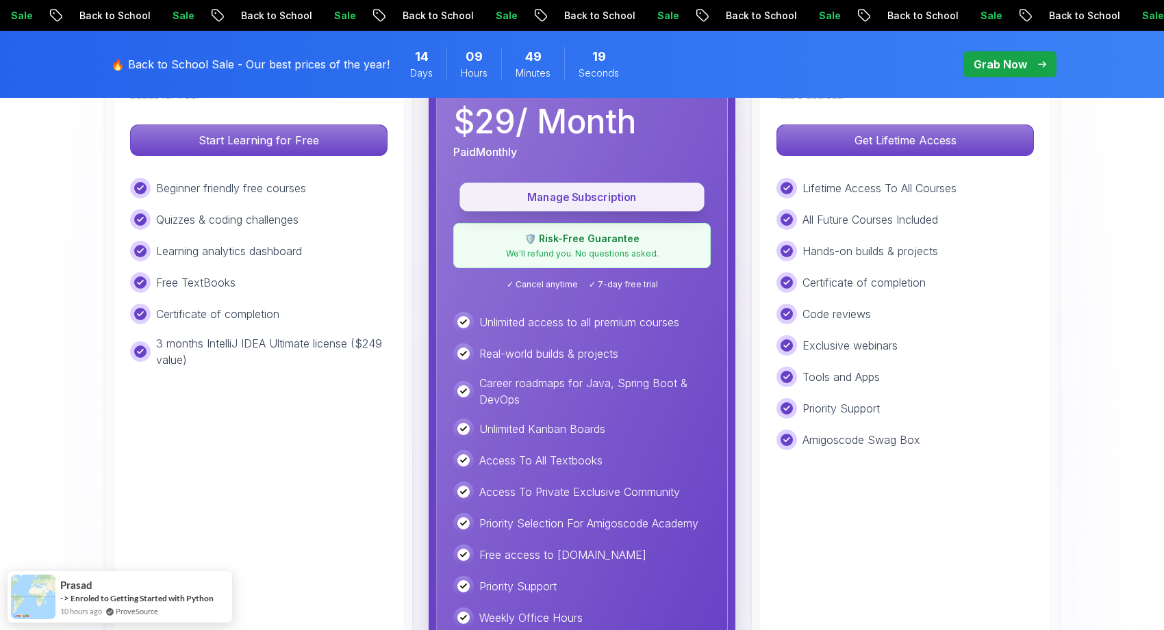
click at [640, 208] on button "Manage Subscription" at bounding box center [581, 197] width 244 height 29
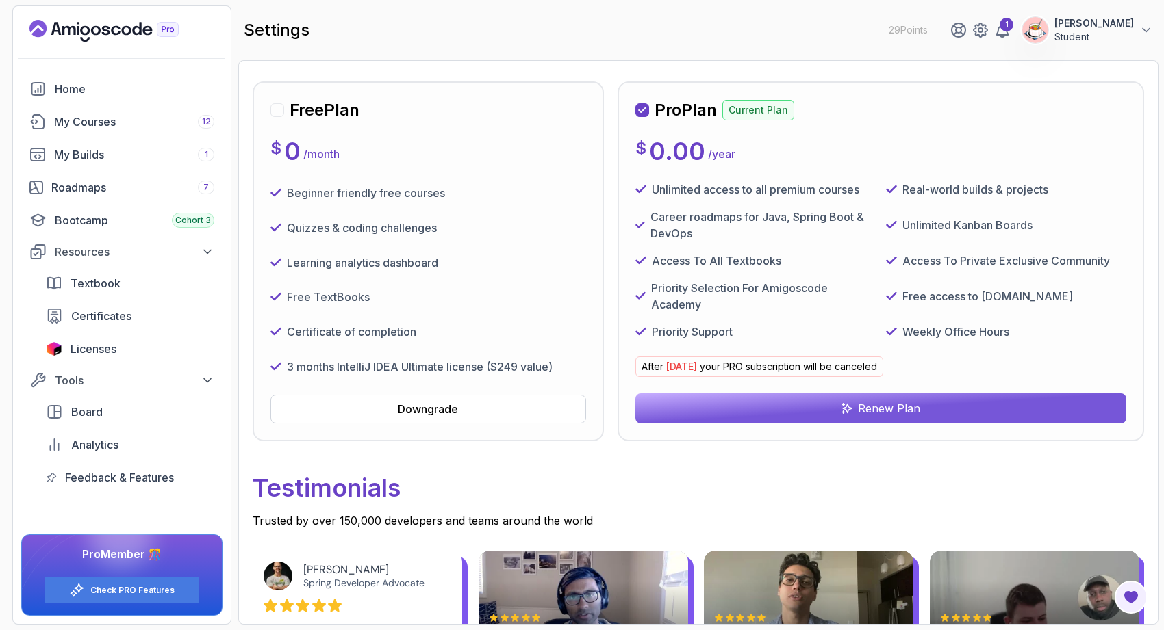
scroll to position [110, 0]
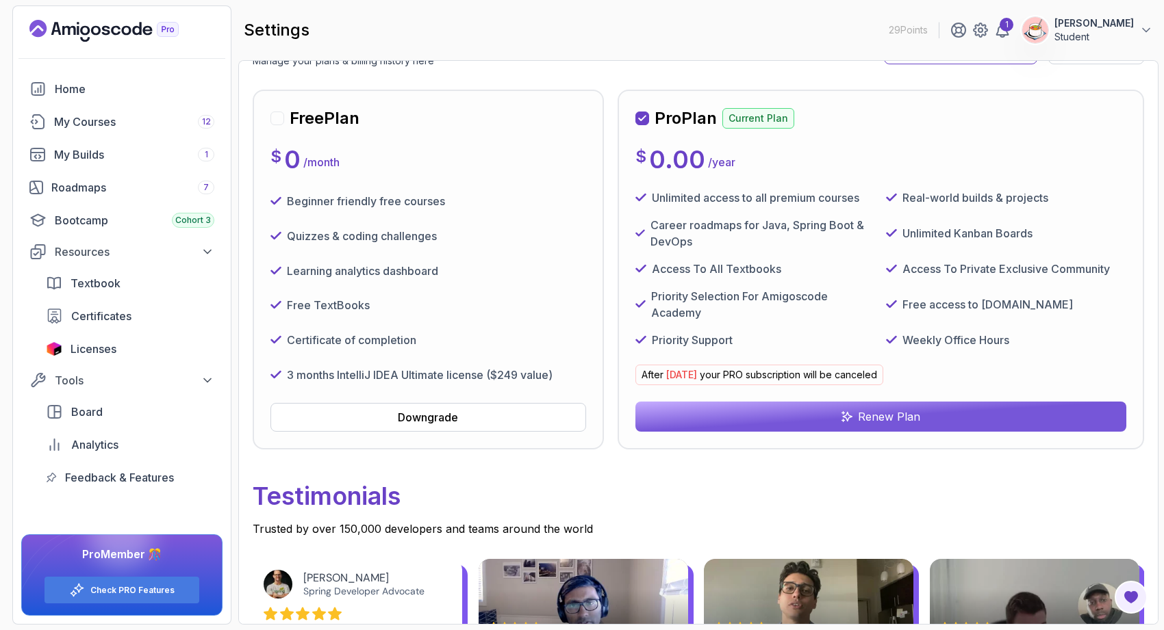
click at [915, 427] on button "Renew Plan" at bounding box center [880, 417] width 491 height 30
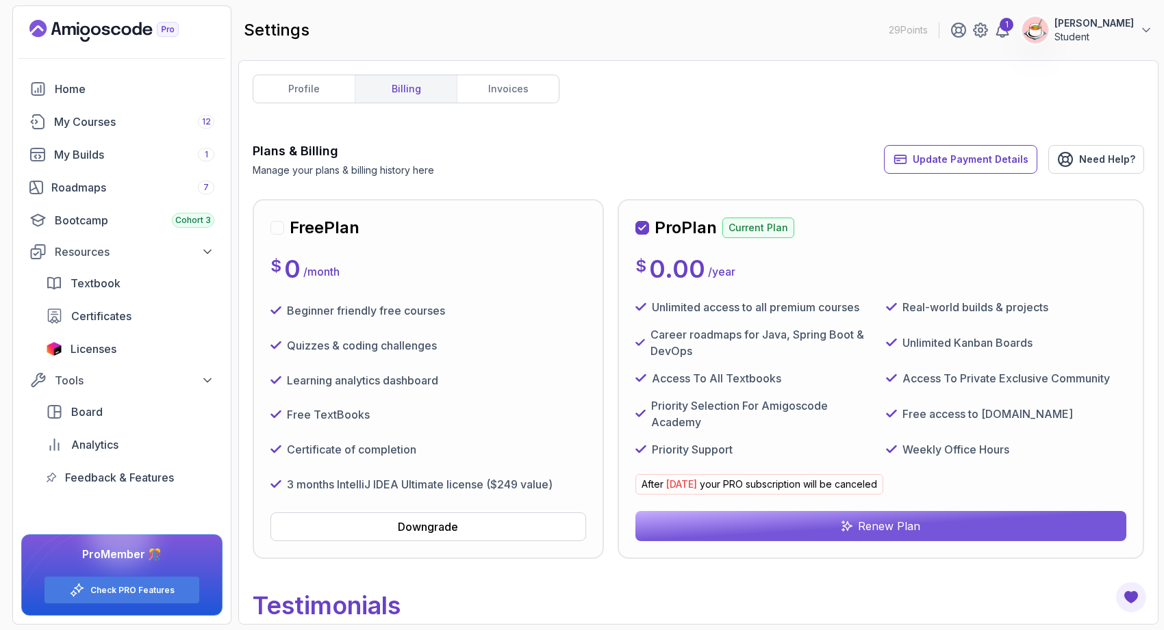
click at [126, 34] on icon "Landing page" at bounding box center [126, 31] width 10 height 10
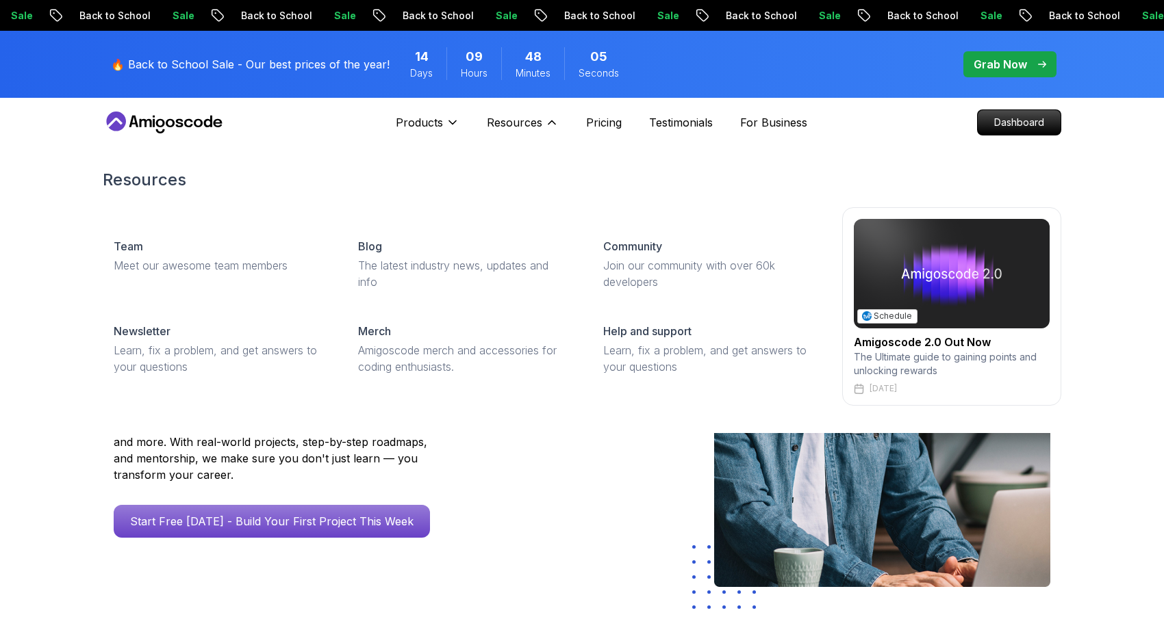
click at [901, 265] on img at bounding box center [952, 274] width 196 height 110
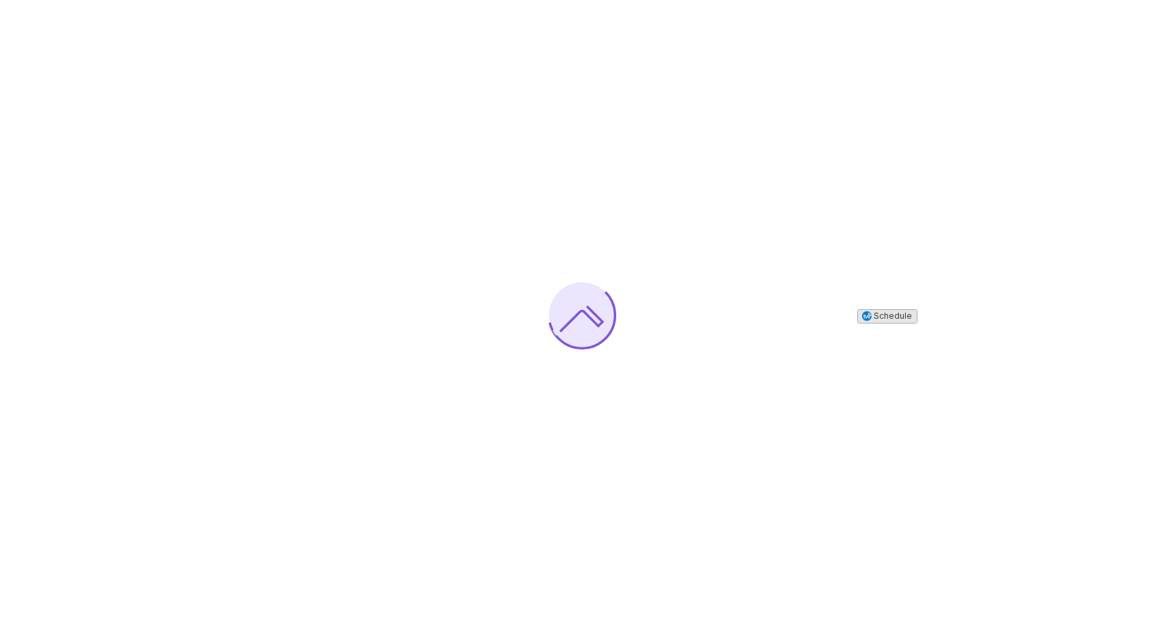
click at [879, 318] on span "Schedule" at bounding box center [892, 316] width 38 height 10
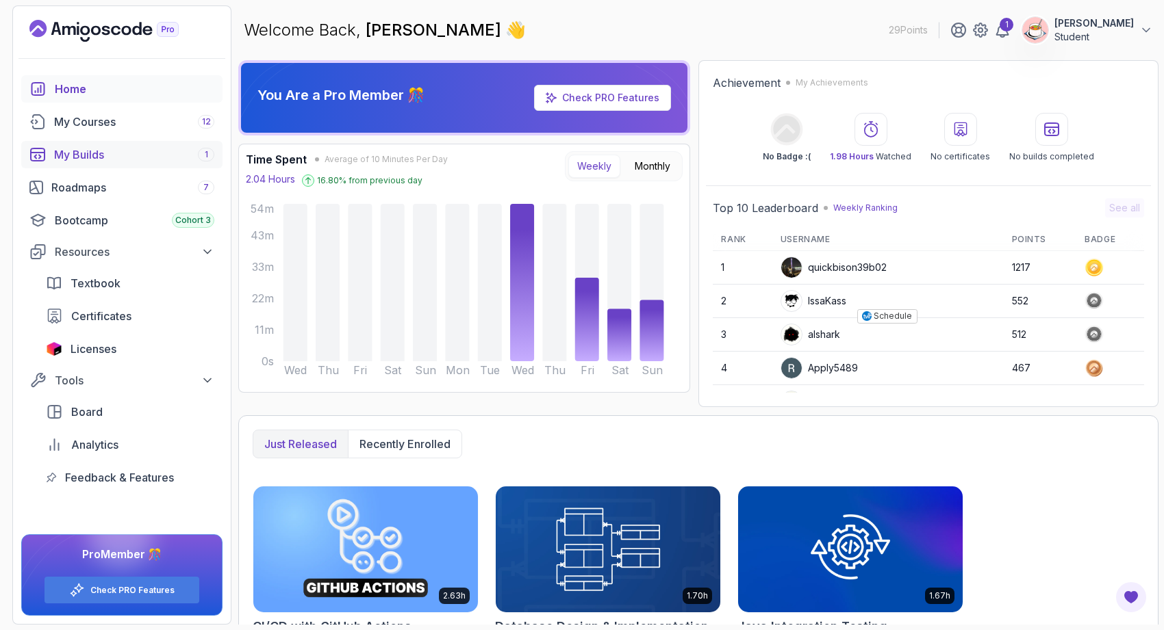
click at [163, 162] on div "My Builds 1" at bounding box center [134, 154] width 160 height 16
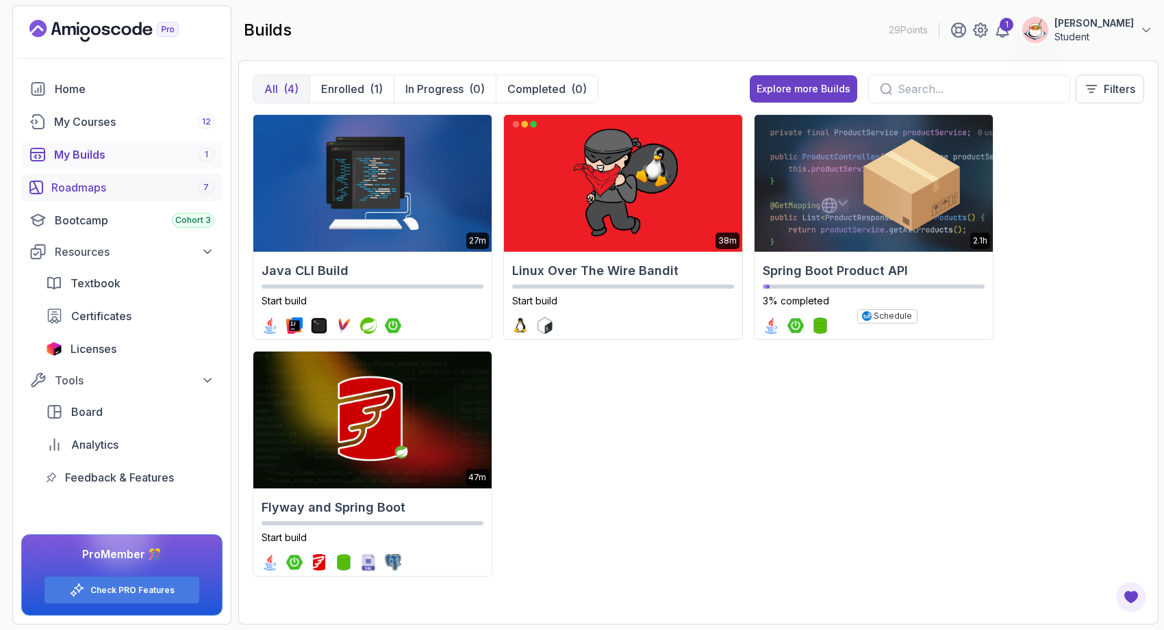
click at [157, 185] on div "Roadmaps 7" at bounding box center [132, 187] width 163 height 16
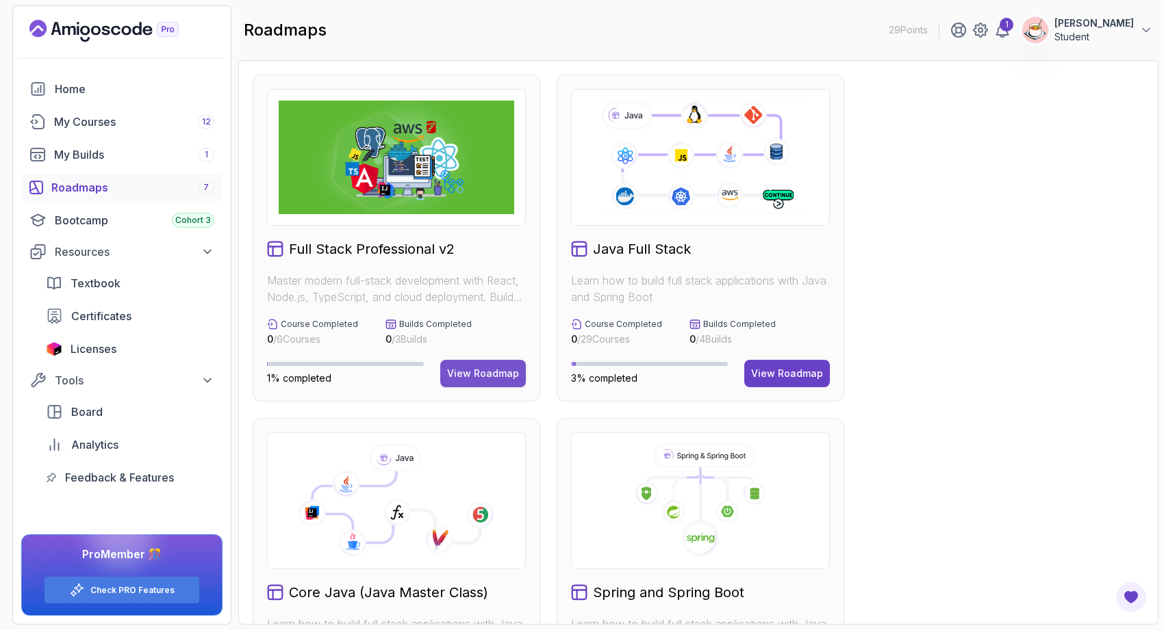
click at [492, 384] on button "View Roadmap" at bounding box center [483, 373] width 86 height 27
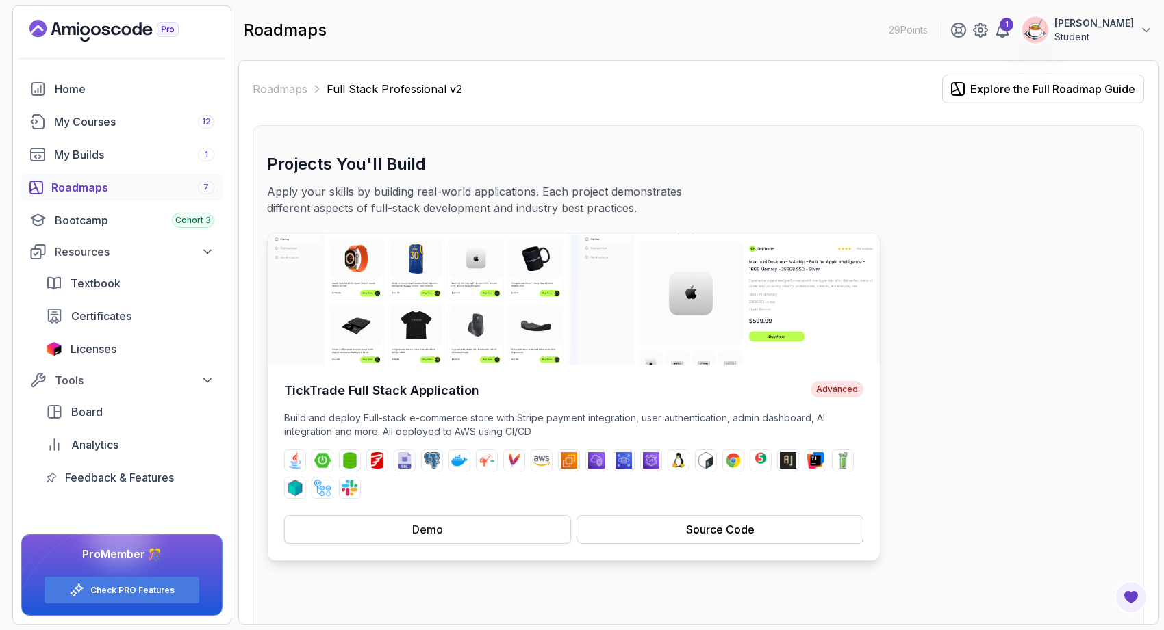
click at [461, 539] on button "Demo" at bounding box center [427, 529] width 287 height 29
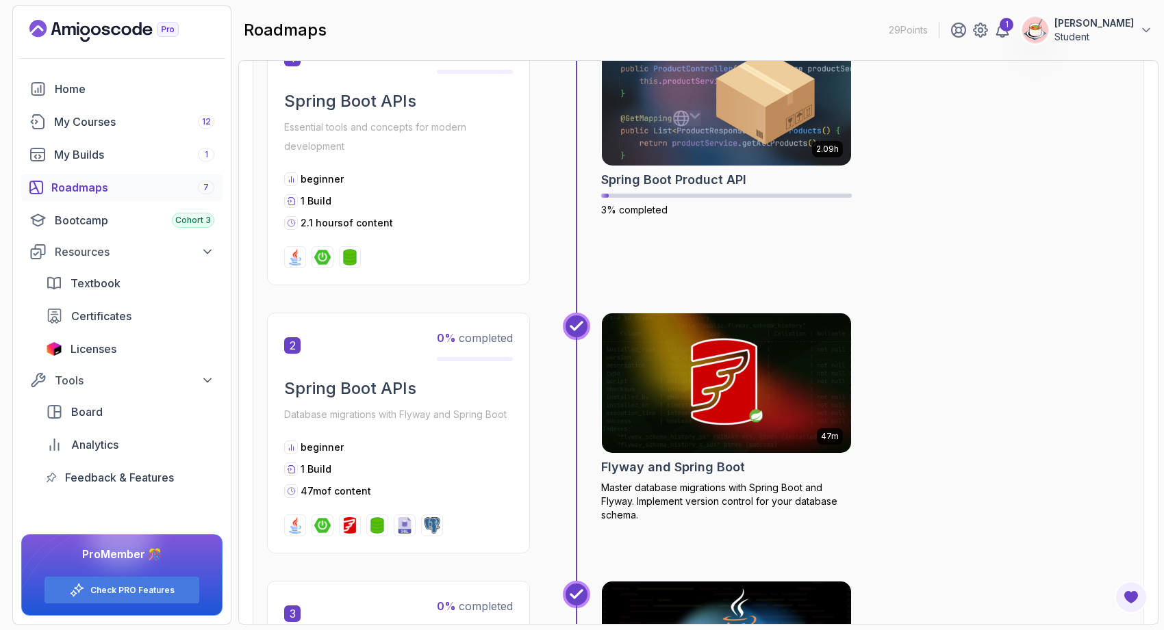
scroll to position [737, 0]
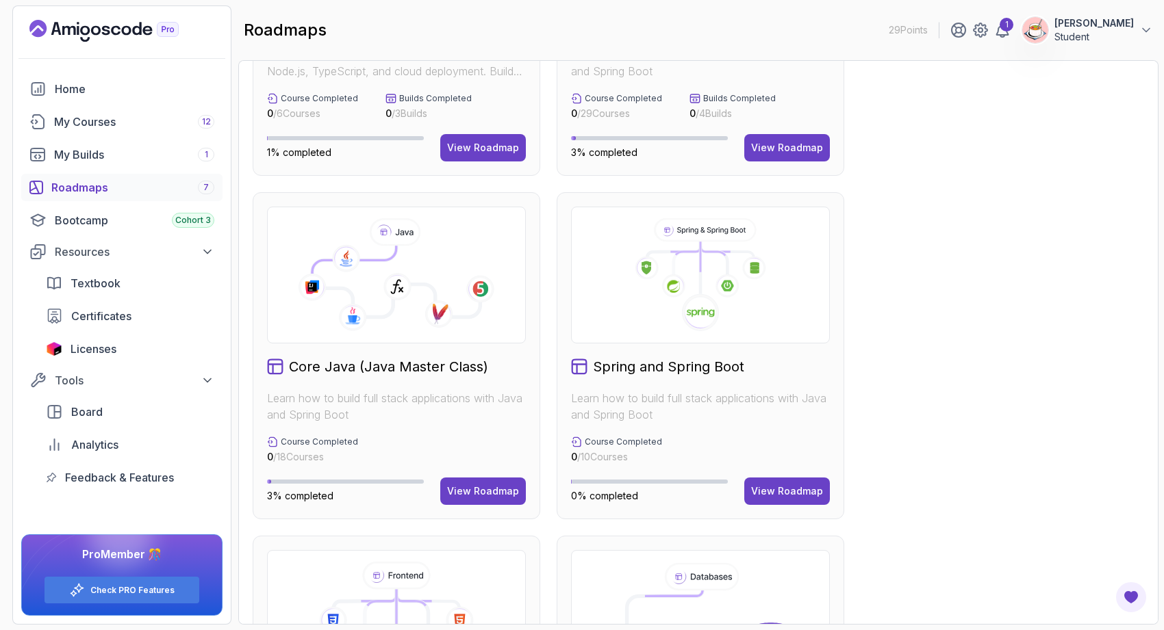
scroll to position [222, 0]
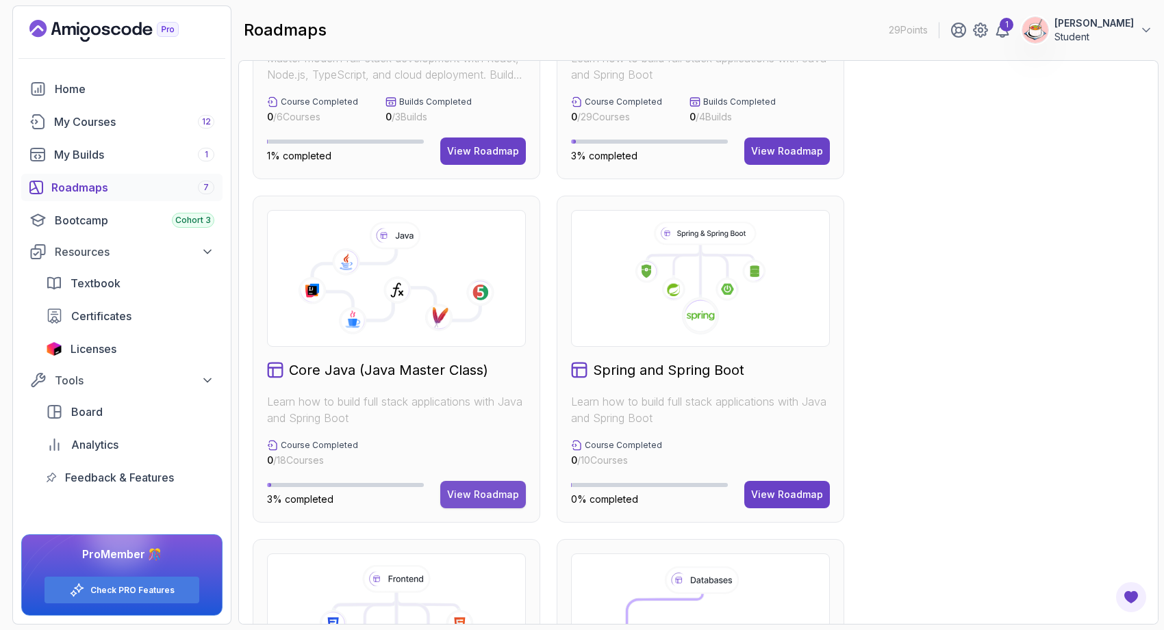
click at [476, 497] on div "View Roadmap" at bounding box center [483, 495] width 72 height 14
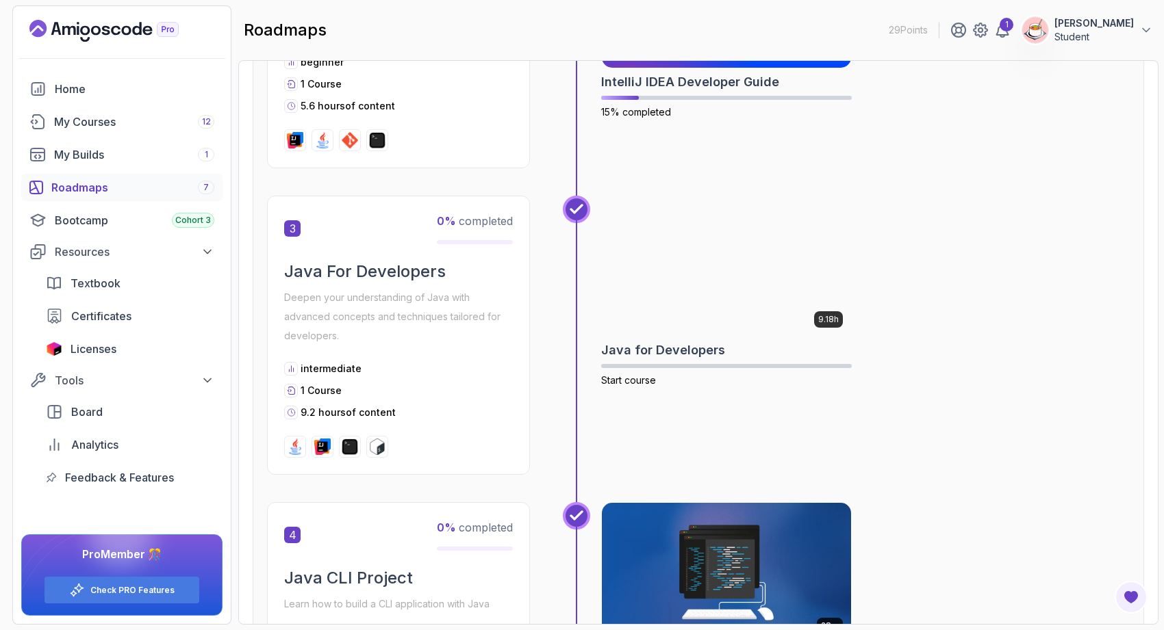
scroll to position [813, 0]
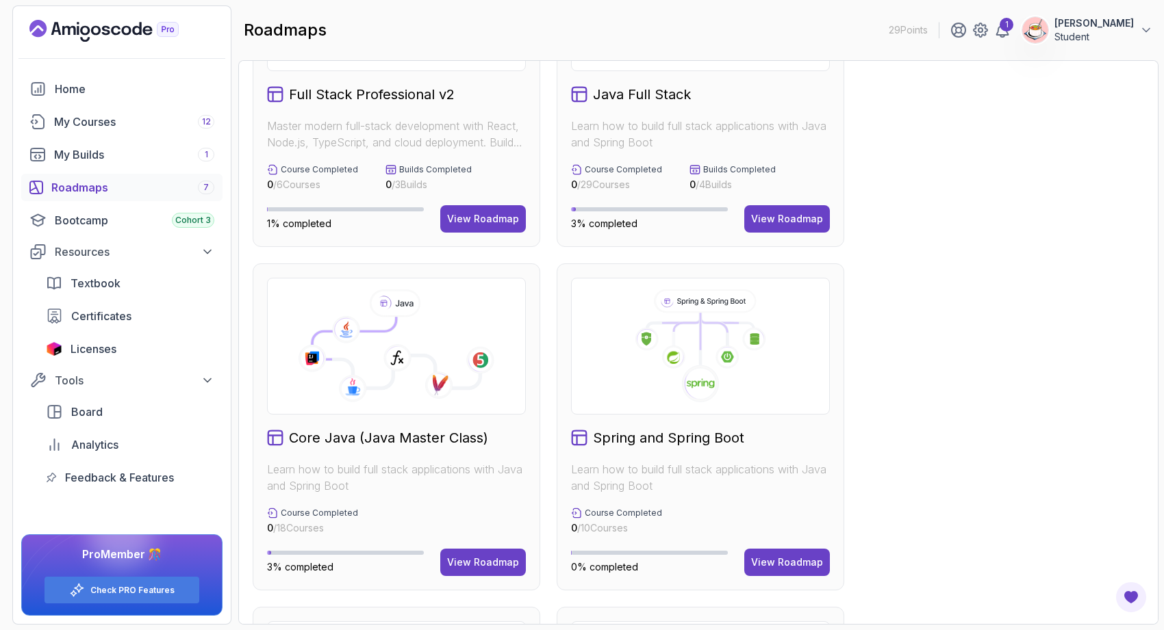
scroll to position [186, 0]
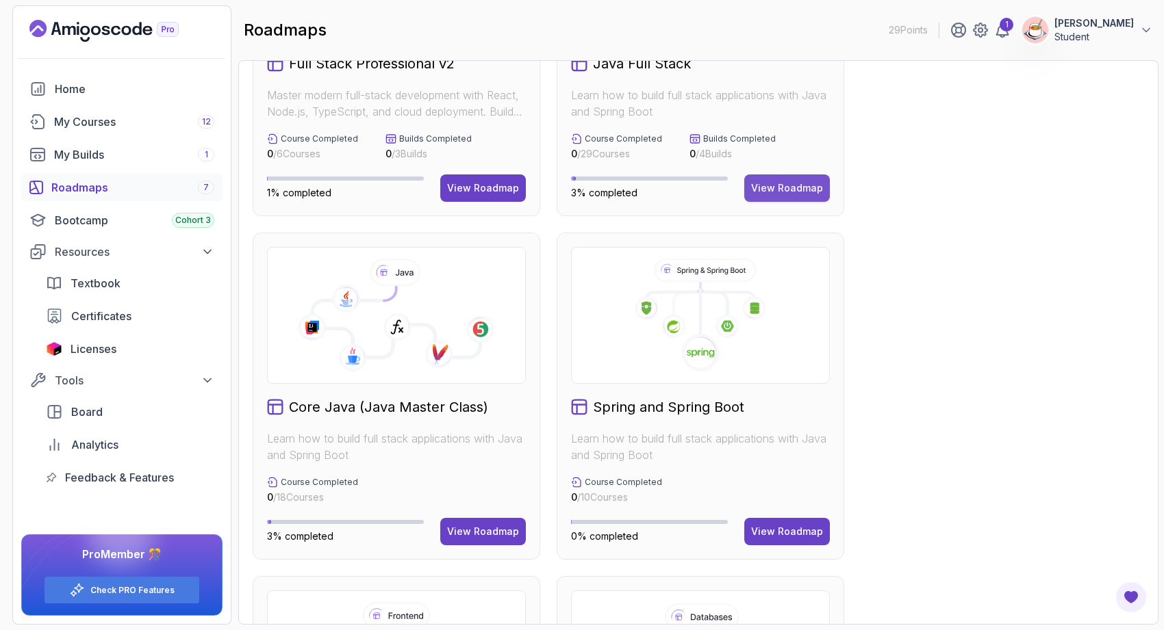
click at [775, 197] on button "View Roadmap" at bounding box center [787, 188] width 86 height 27
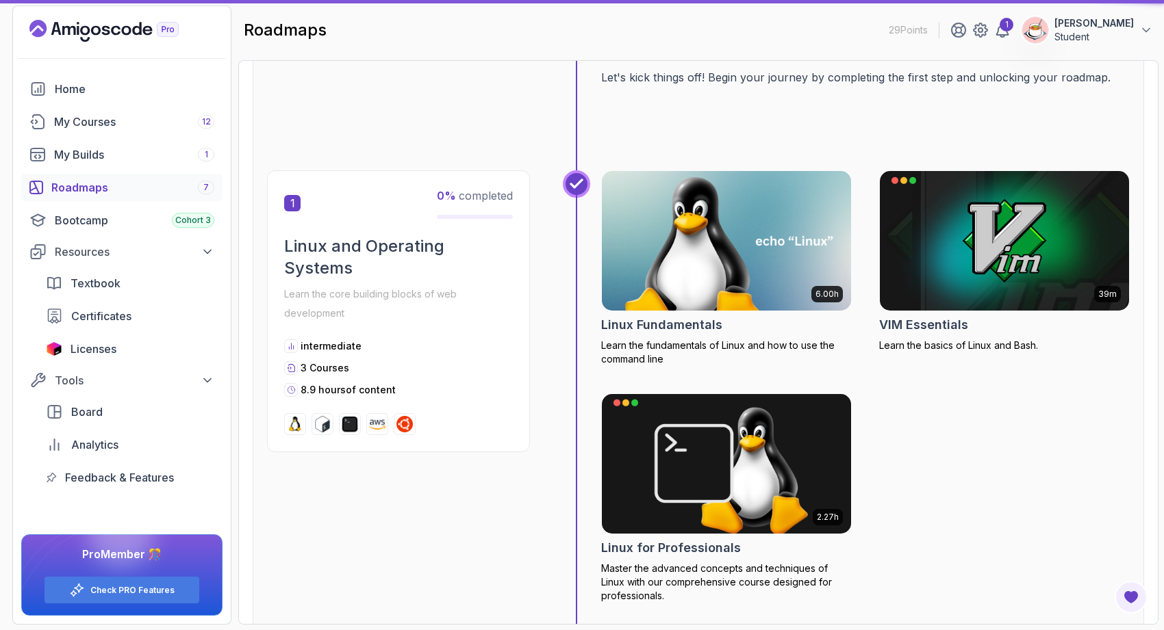
scroll to position [14, 0]
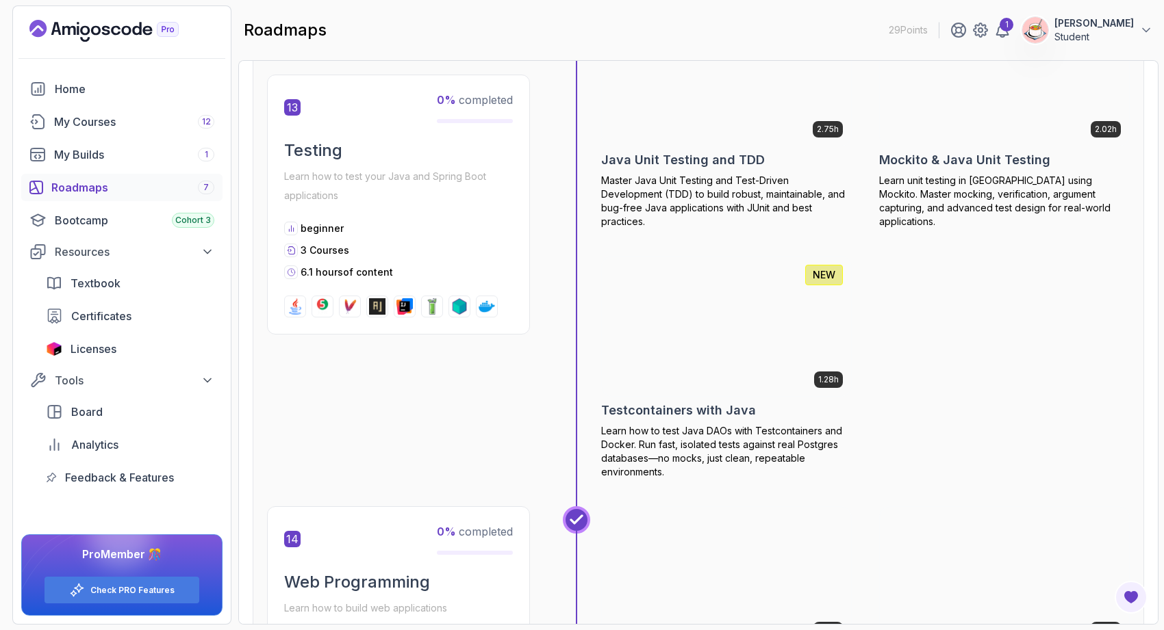
scroll to position [4087, 0]
